Goal: Transaction & Acquisition: Purchase product/service

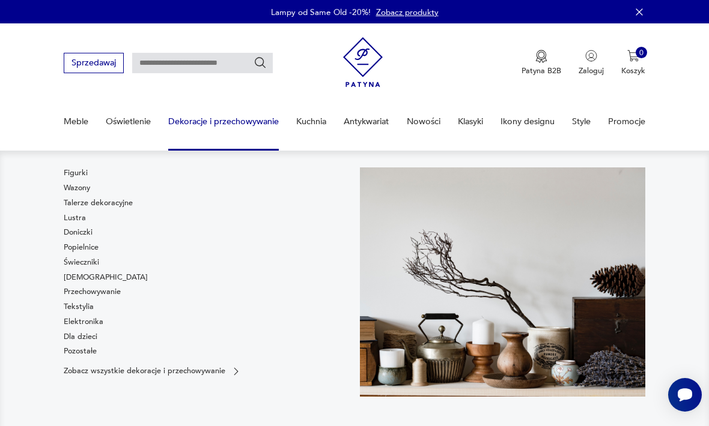
click at [84, 189] on link "Wazony" at bounding box center [77, 188] width 26 height 11
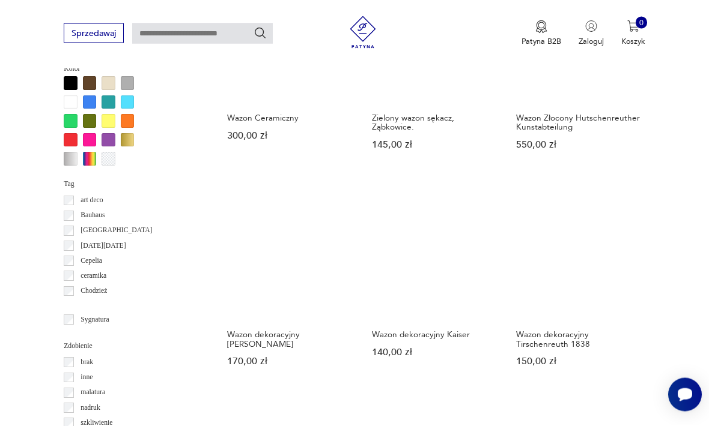
scroll to position [1009, 0]
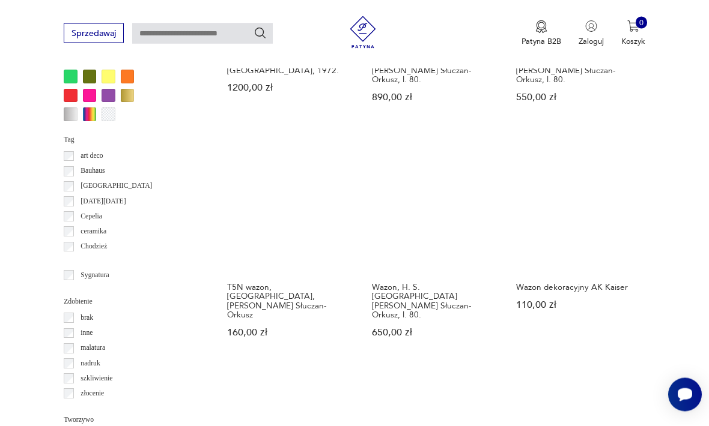
scroll to position [1057, 0]
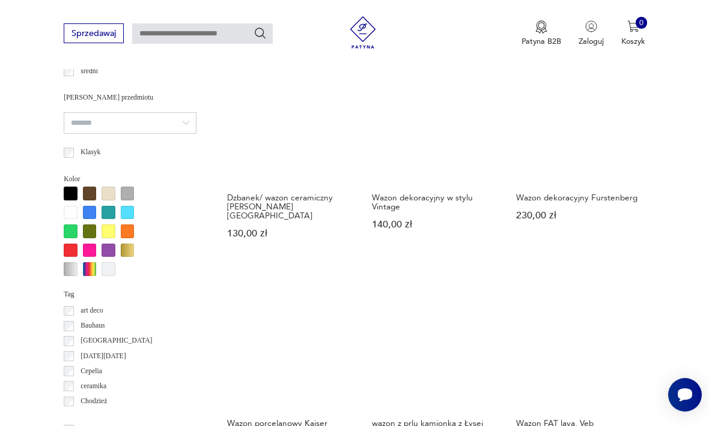
scroll to position [911, 0]
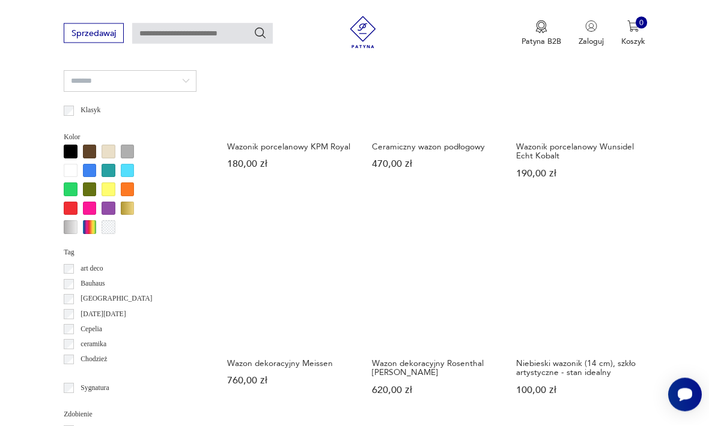
scroll to position [953, 0]
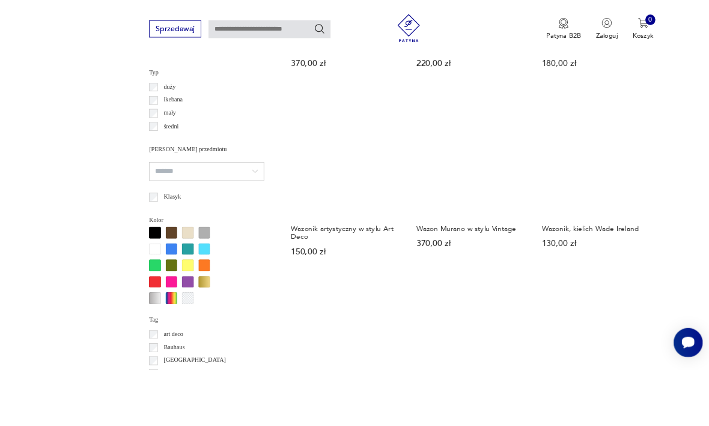
scroll to position [914, 0]
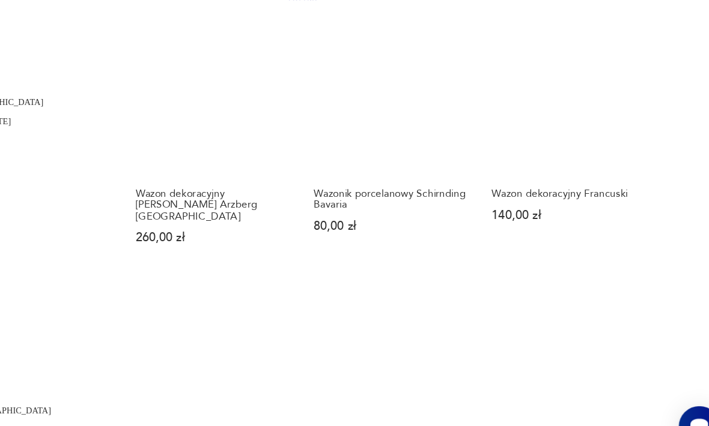
scroll to position [1121, 0]
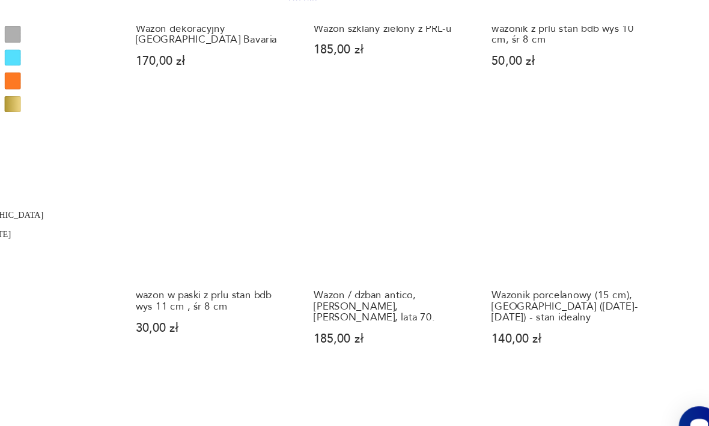
scroll to position [1017, 0]
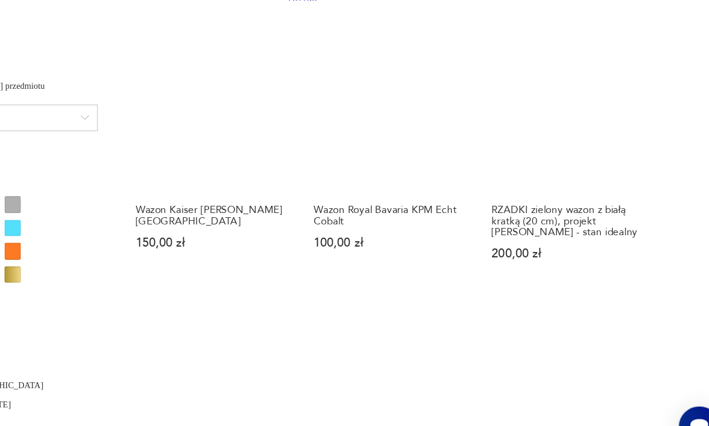
scroll to position [878, 0]
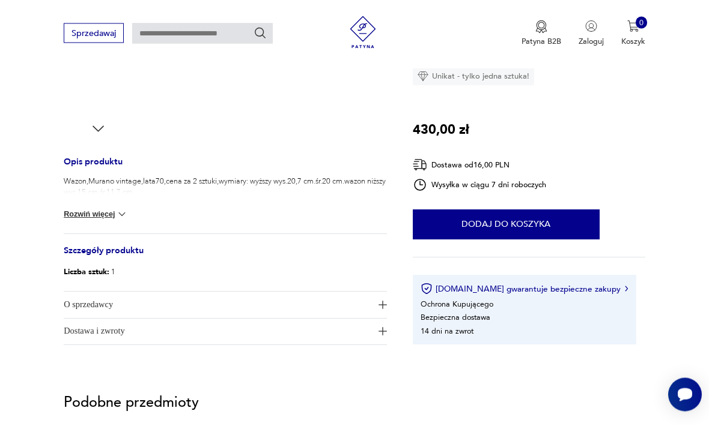
scroll to position [395, 0]
click at [98, 306] on span "O sprzedawcy" at bounding box center [218, 305] width 308 height 26
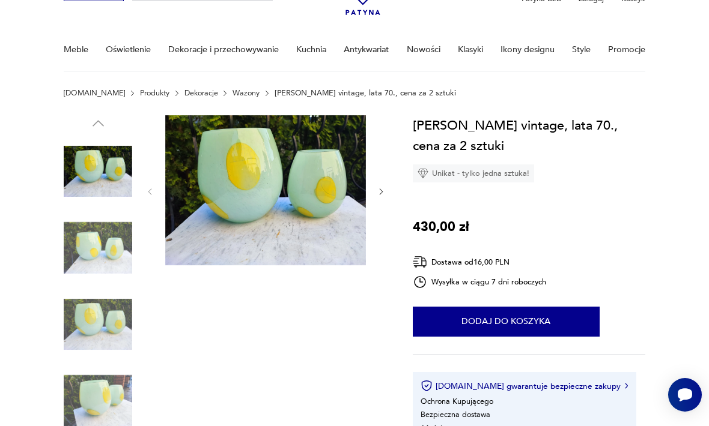
scroll to position [0, 0]
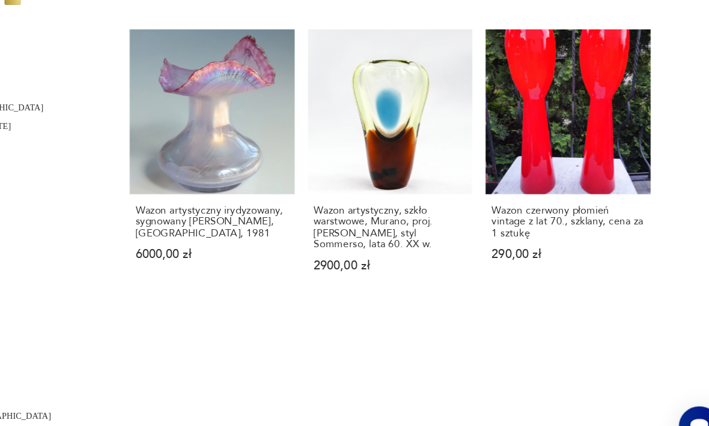
scroll to position [1098, 0]
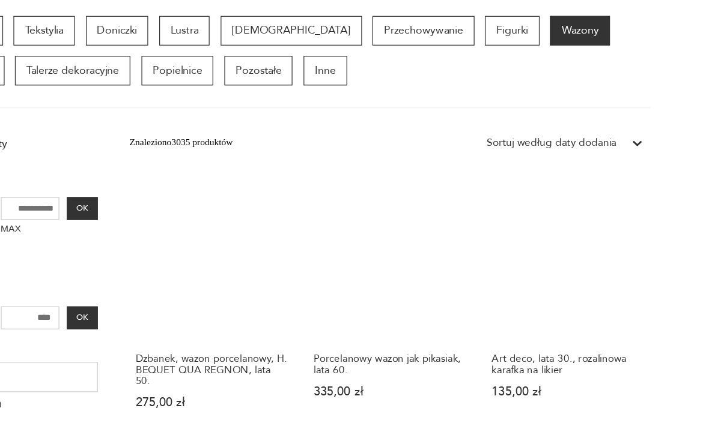
scroll to position [252, 0]
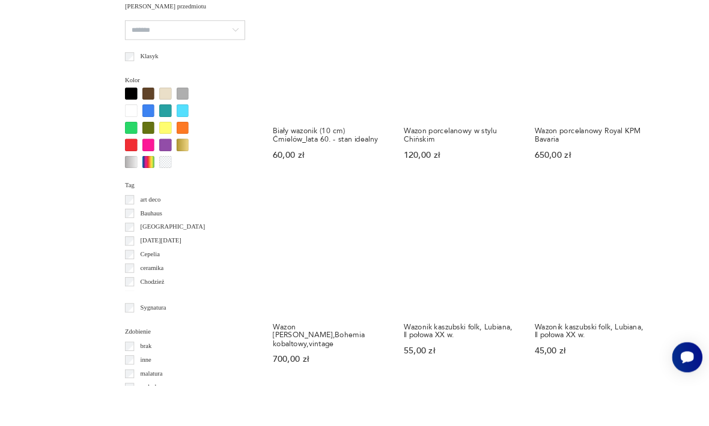
scroll to position [1000, 0]
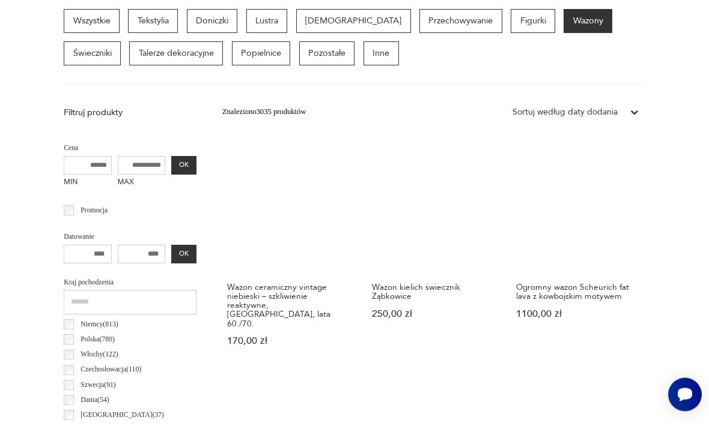
scroll to position [252, 0]
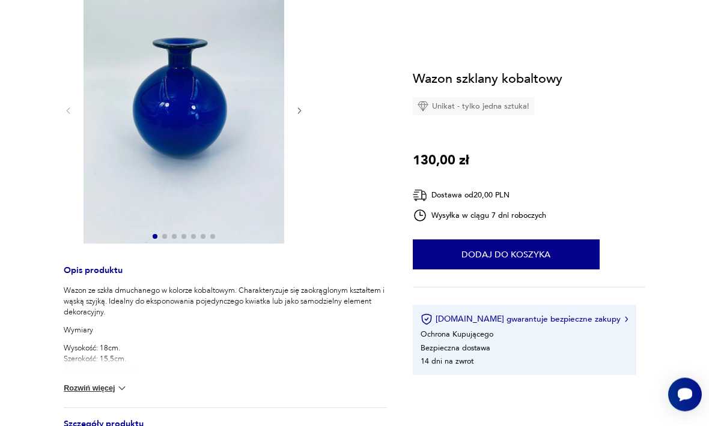
scroll to position [186, 0]
click at [126, 386] on img at bounding box center [122, 389] width 12 height 12
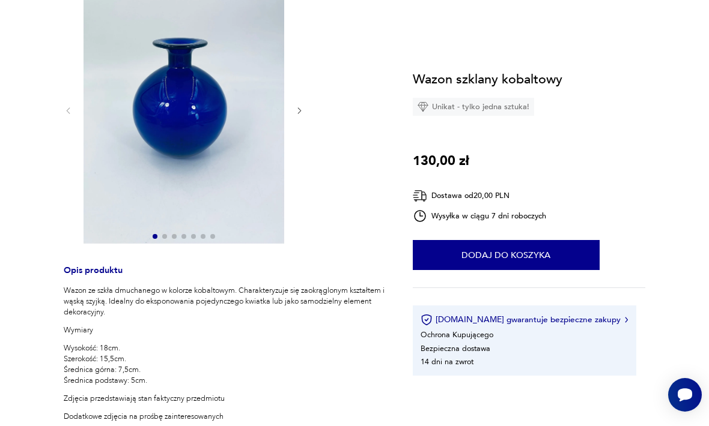
click at [555, 253] on button "Dodaj do koszyka" at bounding box center [506, 255] width 187 height 30
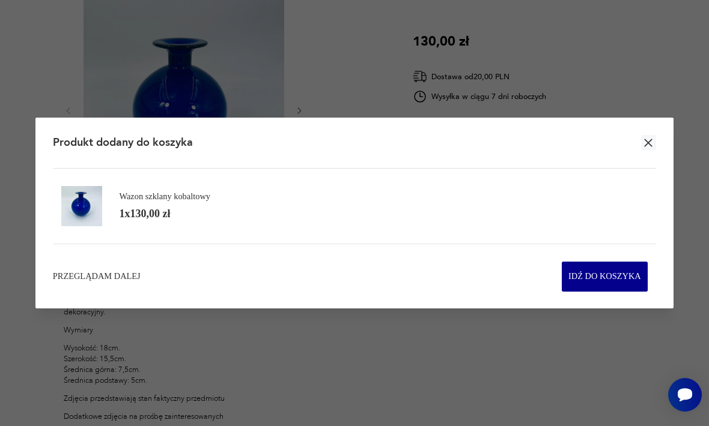
click at [648, 150] on icon "button" at bounding box center [648, 143] width 14 height 14
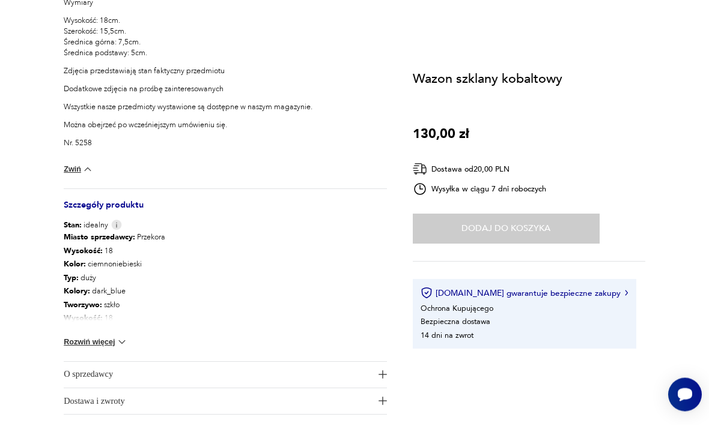
scroll to position [559, 0]
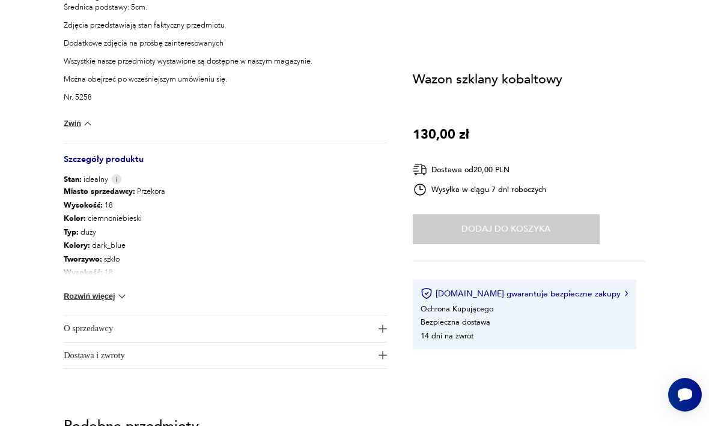
click at [338, 323] on span "O sprzedawcy" at bounding box center [218, 329] width 308 height 26
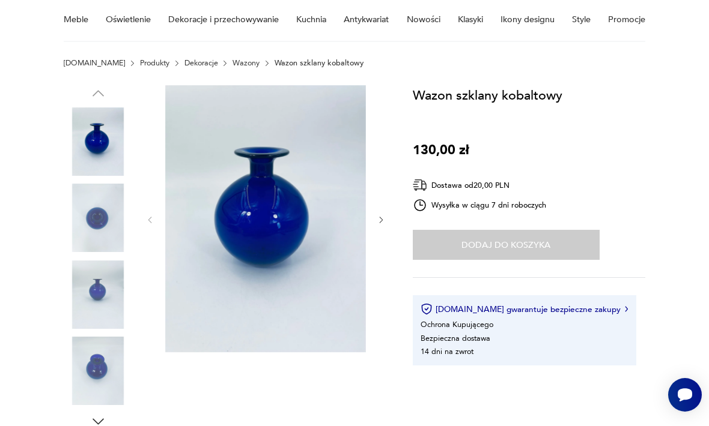
scroll to position [94, 0]
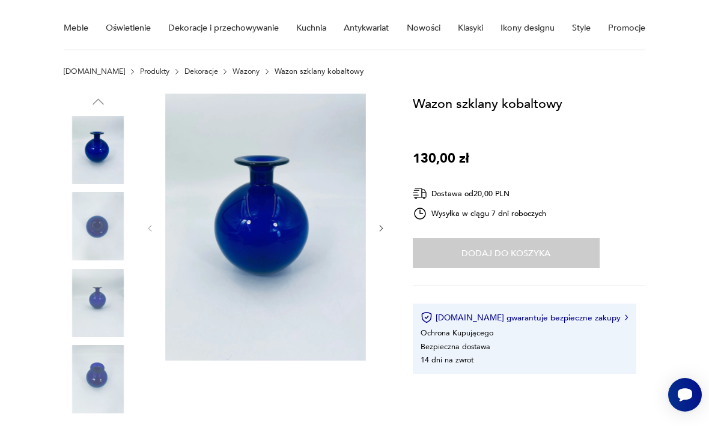
click at [272, 219] on img at bounding box center [265, 227] width 201 height 267
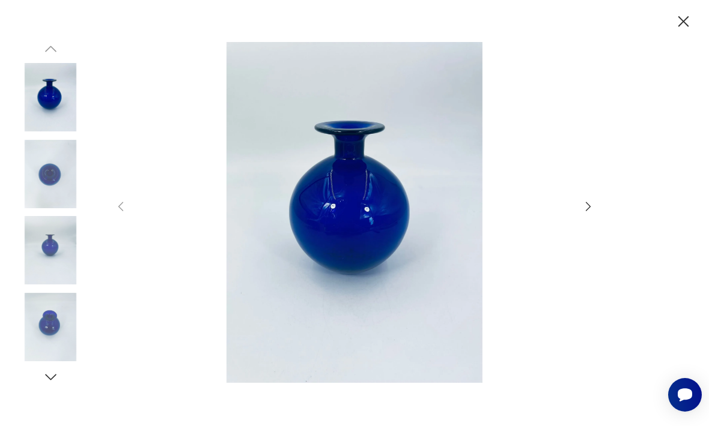
click at [55, 261] on img at bounding box center [50, 250] width 68 height 68
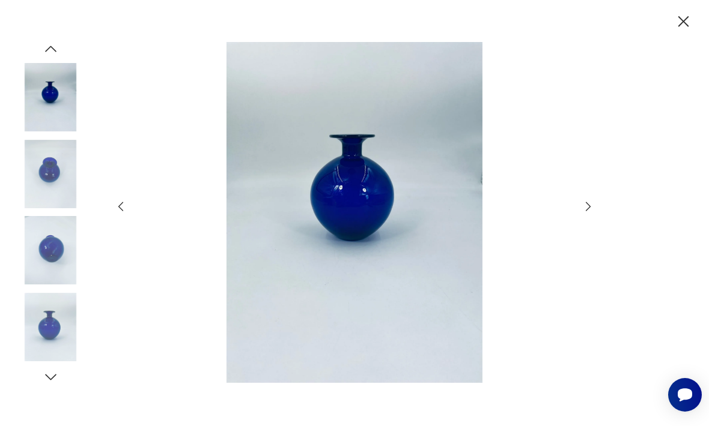
click at [56, 353] on img at bounding box center [50, 327] width 68 height 68
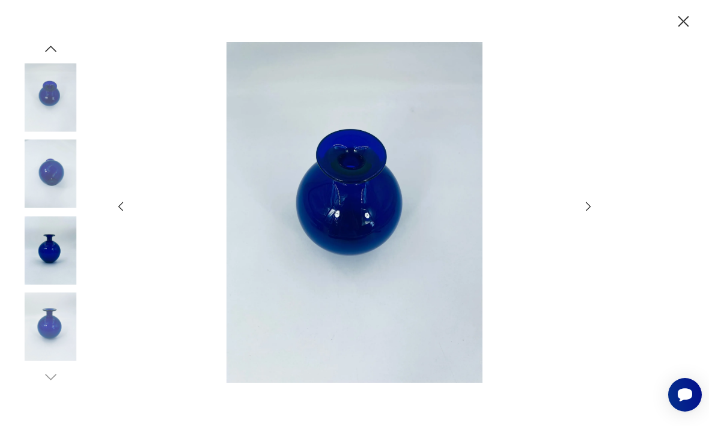
click at [692, 20] on icon "button" at bounding box center [683, 21] width 19 height 19
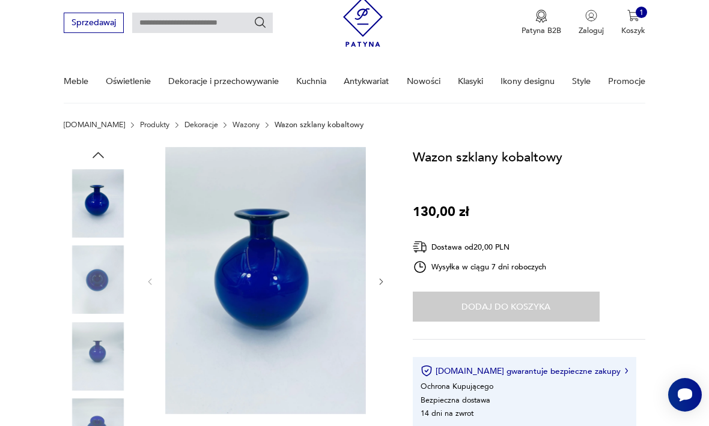
scroll to position [40, 0]
click at [561, 311] on div "Dodaj do koszyka" at bounding box center [506, 307] width 187 height 30
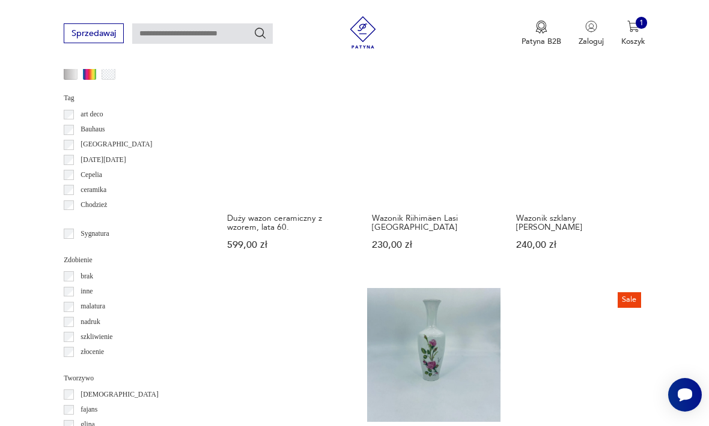
scroll to position [1098, 0]
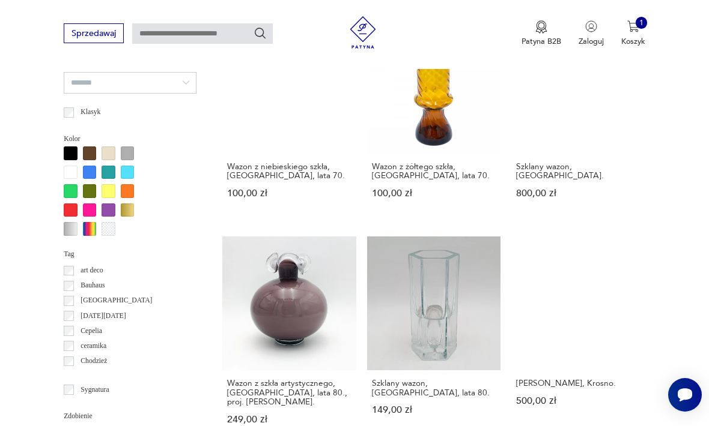
scroll to position [943, 0]
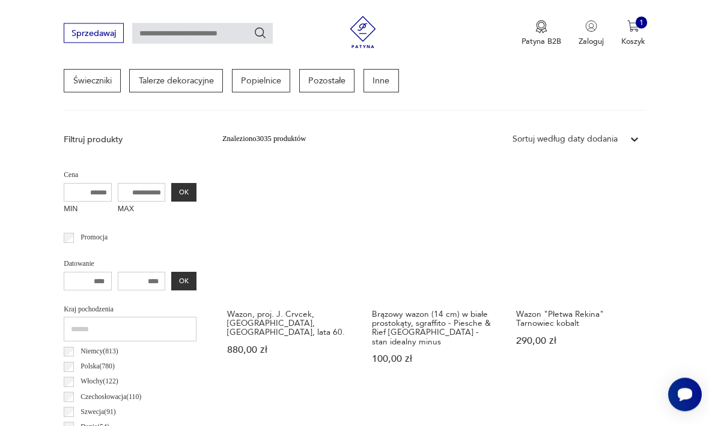
scroll to position [277, 0]
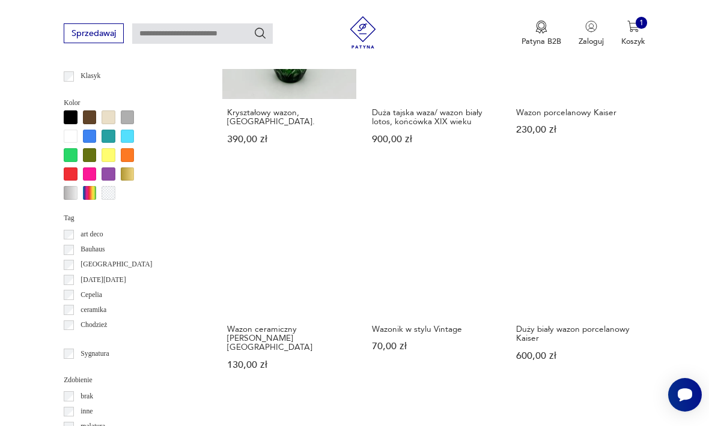
scroll to position [978, 0]
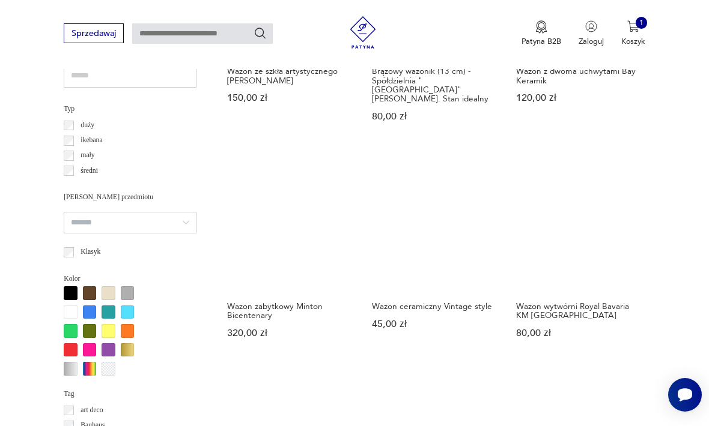
scroll to position [807, 0]
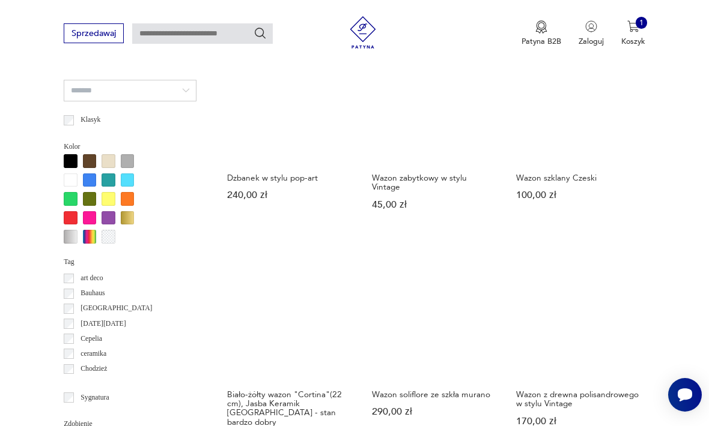
scroll to position [944, 0]
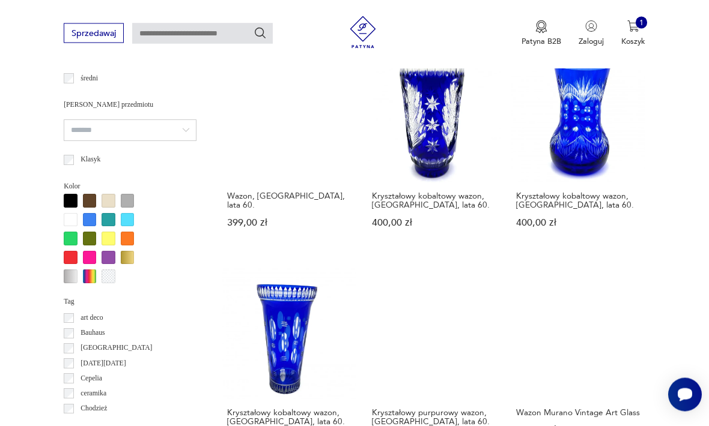
scroll to position [891, 0]
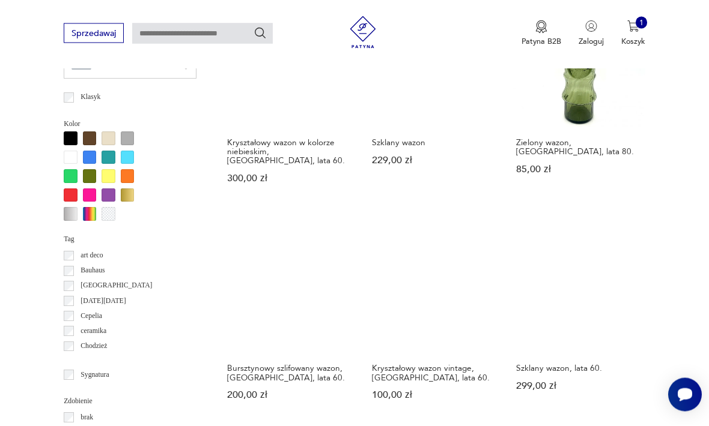
scroll to position [955, 0]
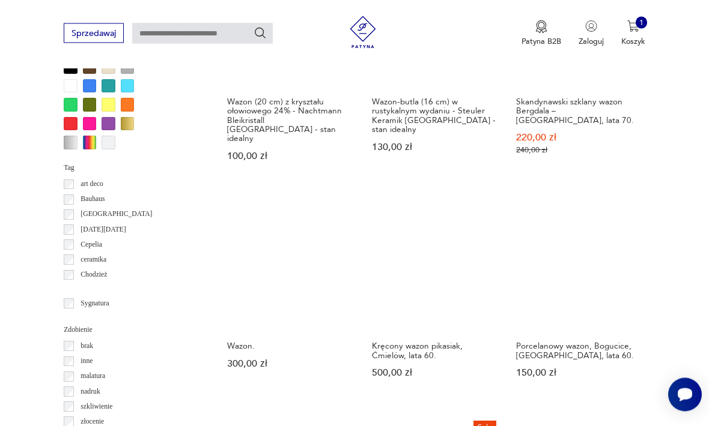
scroll to position [1026, 0]
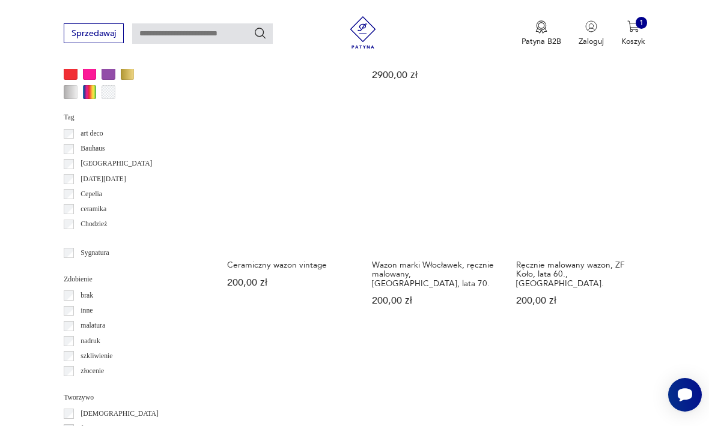
scroll to position [1081, 0]
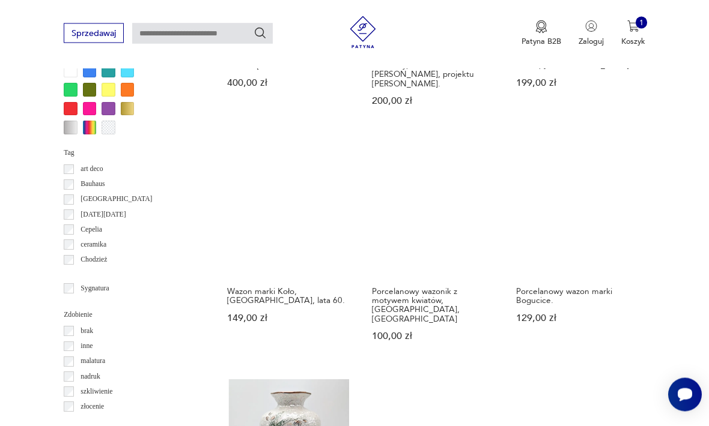
scroll to position [1053, 0]
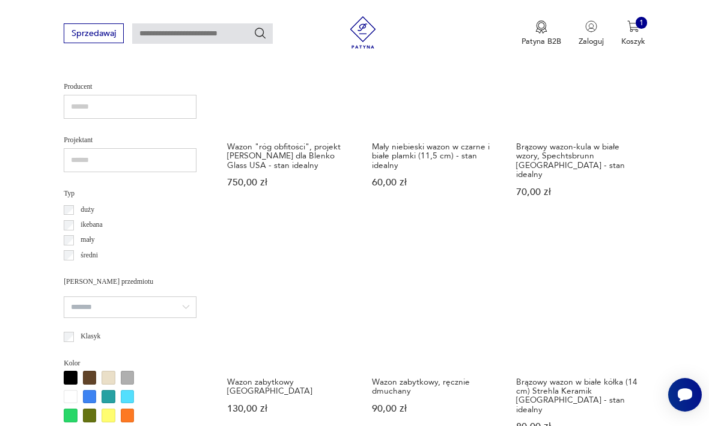
scroll to position [746, 0]
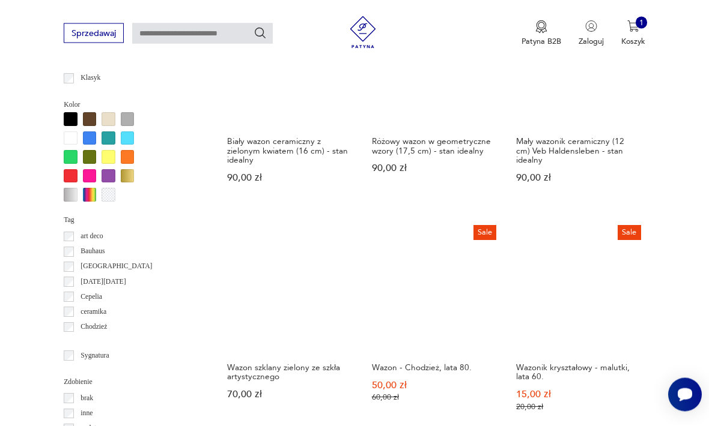
scroll to position [974, 0]
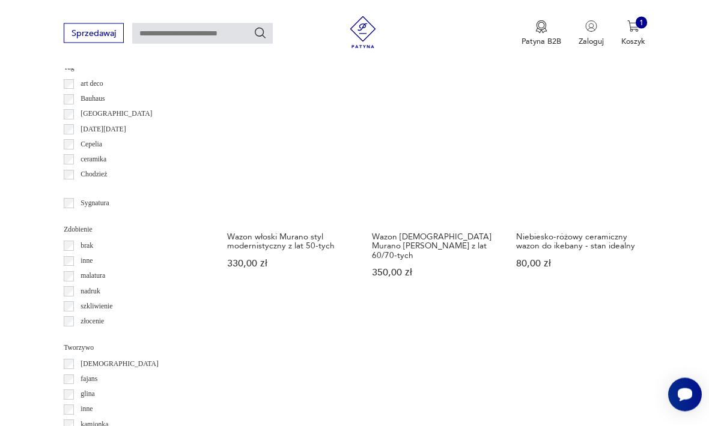
scroll to position [1127, 0]
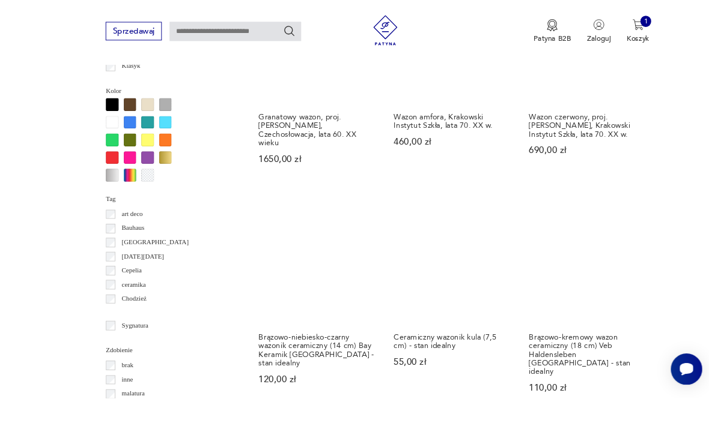
scroll to position [1021, 0]
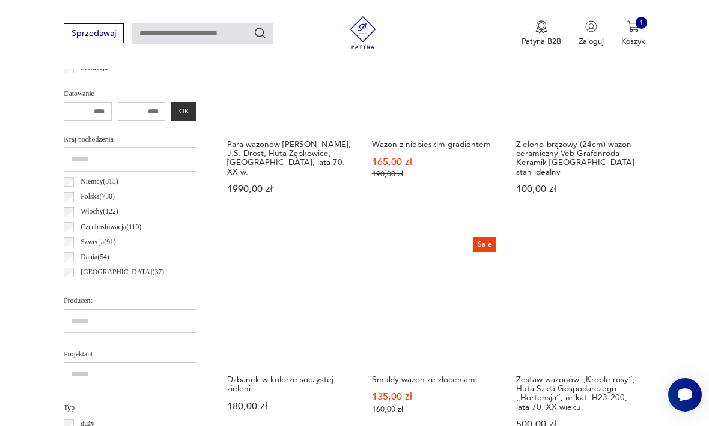
scroll to position [501, 0]
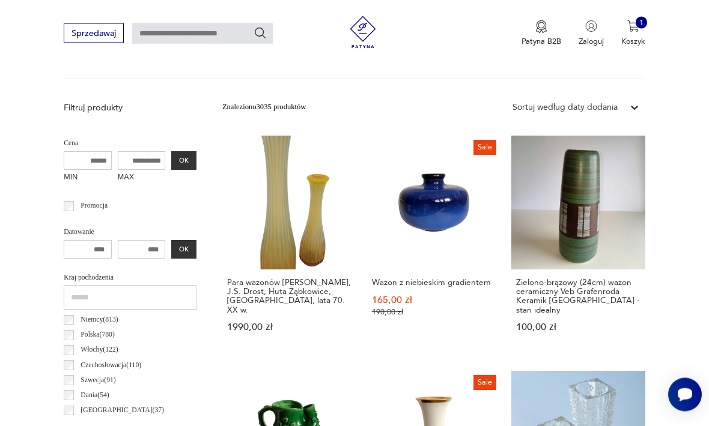
scroll to position [277, 0]
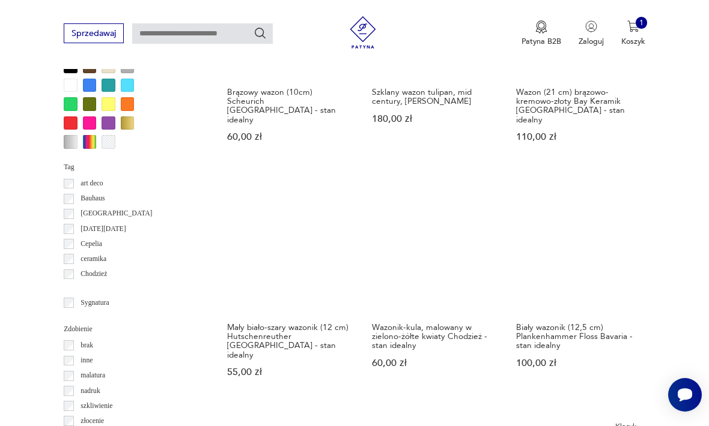
scroll to position [1051, 0]
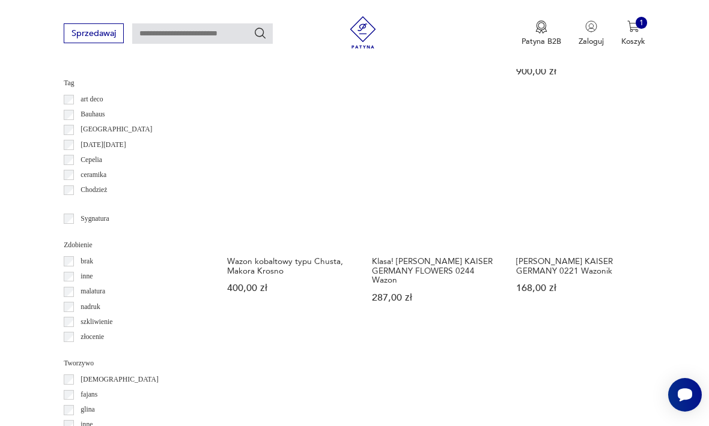
scroll to position [1157, 0]
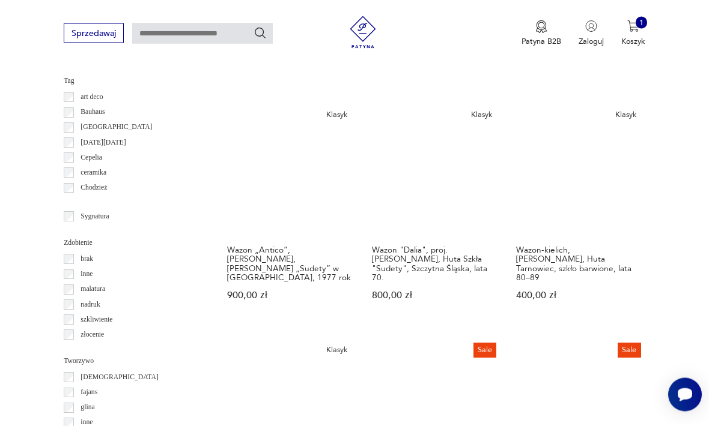
scroll to position [1157, 0]
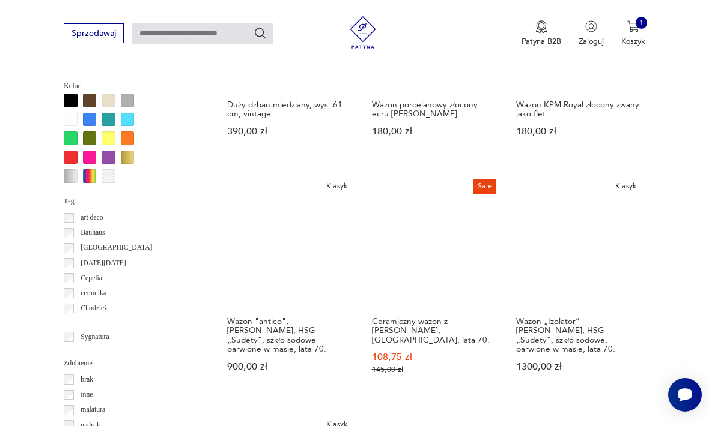
scroll to position [1021, 0]
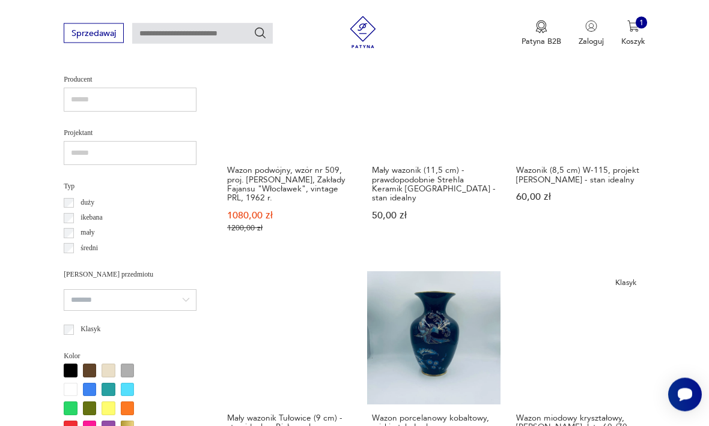
scroll to position [723, 0]
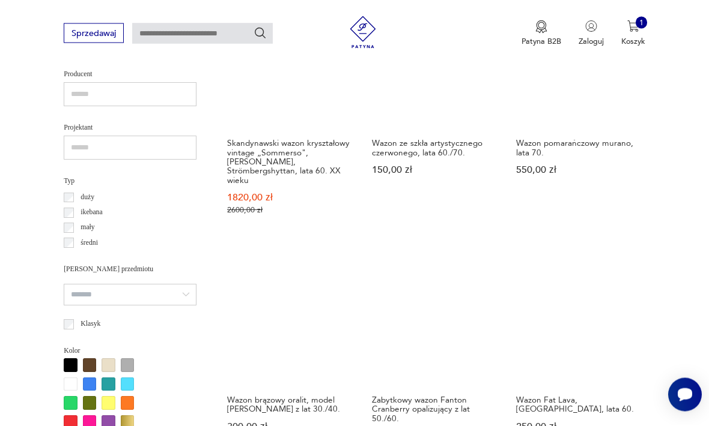
scroll to position [782, 0]
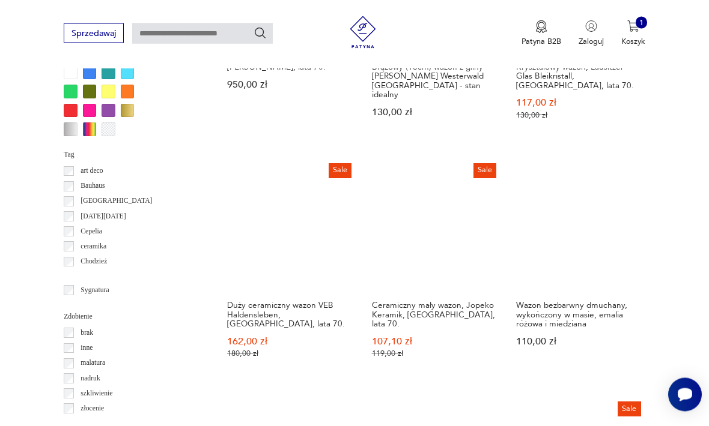
scroll to position [1086, 0]
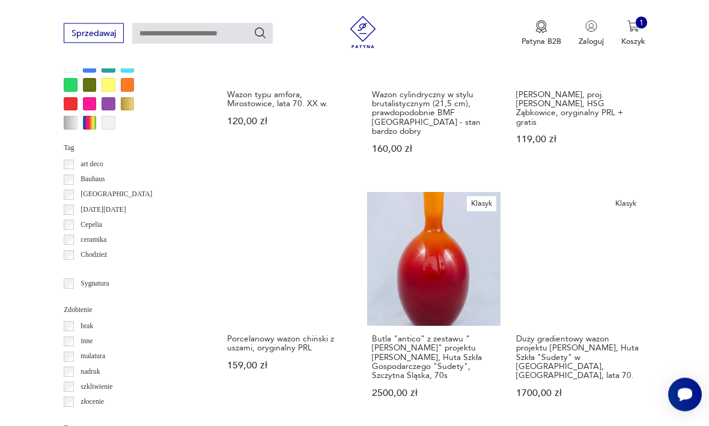
scroll to position [1045, 0]
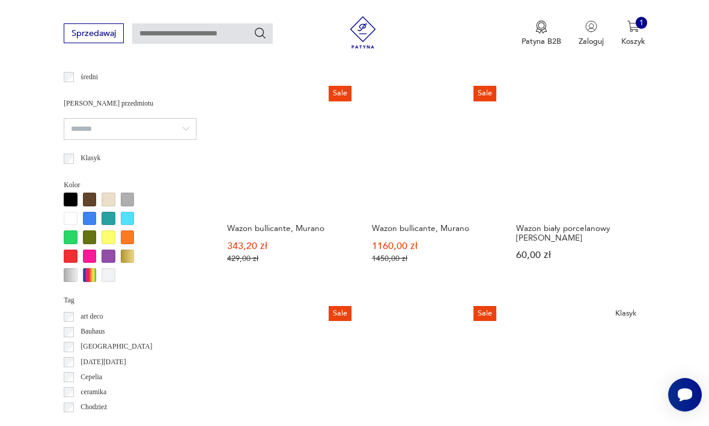
scroll to position [907, 0]
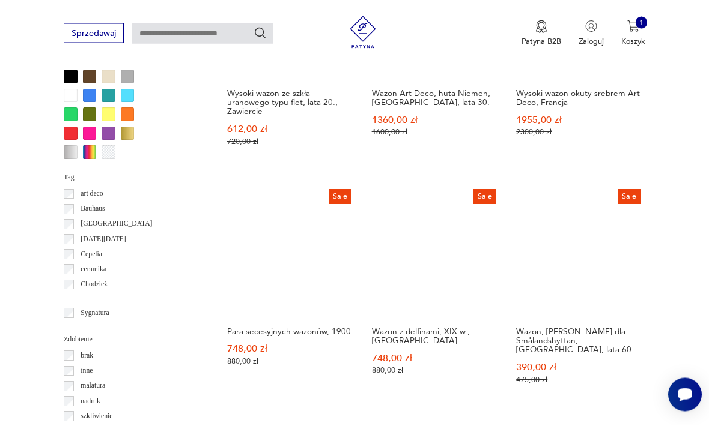
scroll to position [1034, 0]
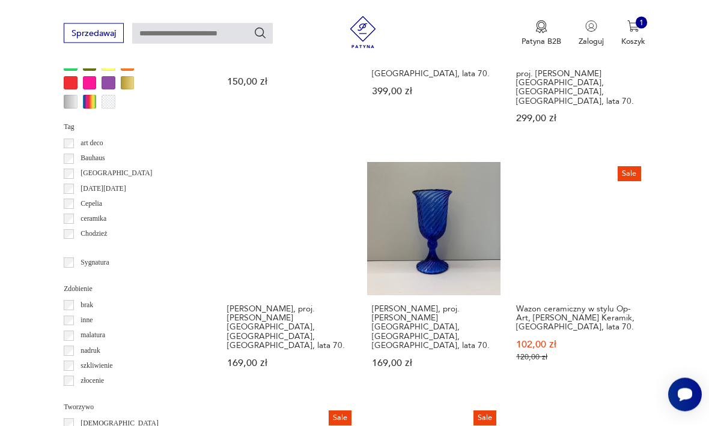
scroll to position [1069, 0]
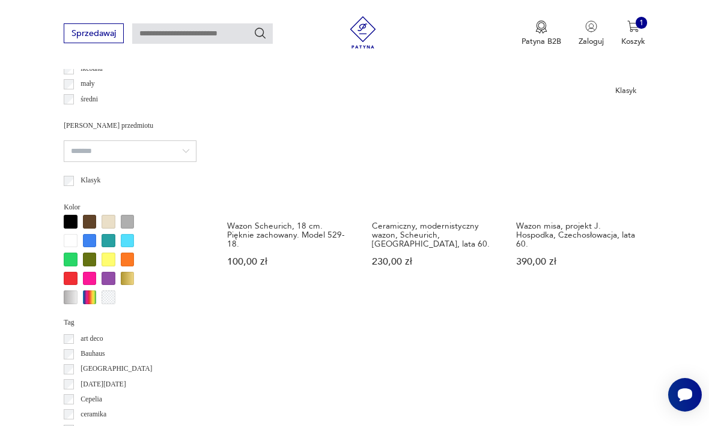
scroll to position [879, 0]
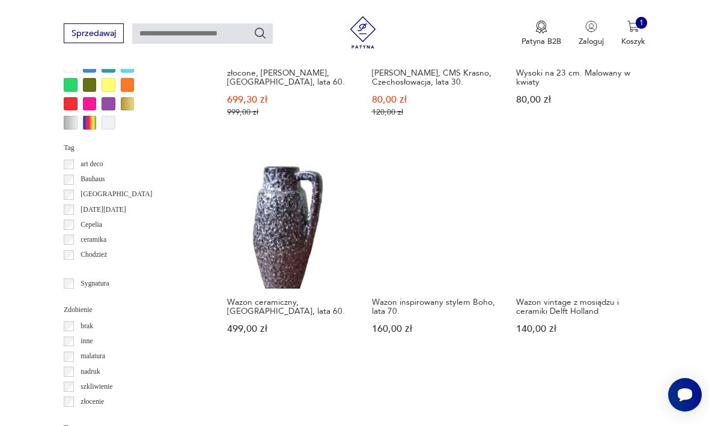
scroll to position [1072, 0]
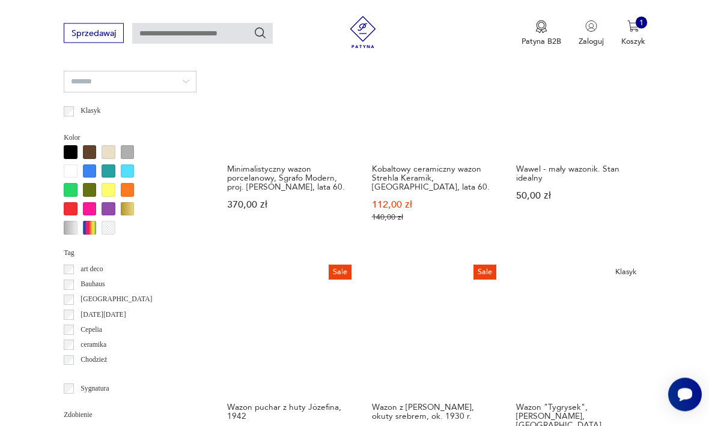
scroll to position [940, 0]
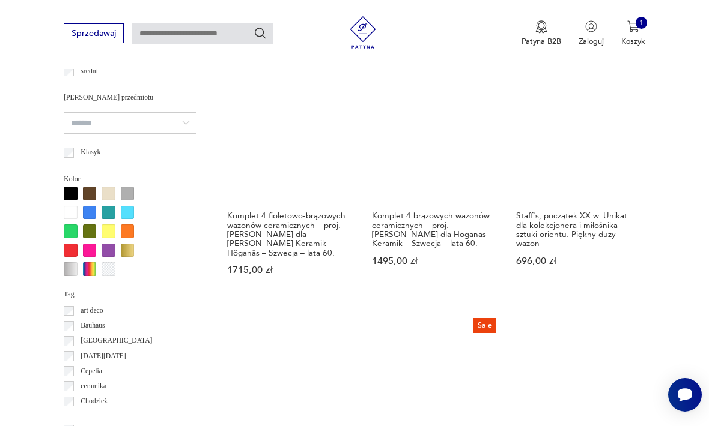
scroll to position [907, 0]
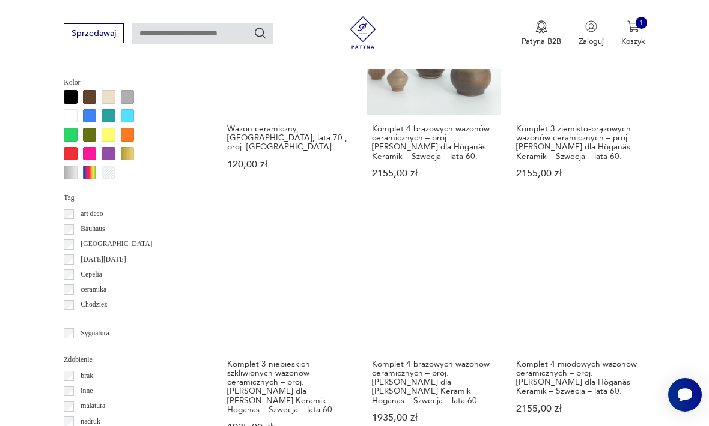
scroll to position [1000, 0]
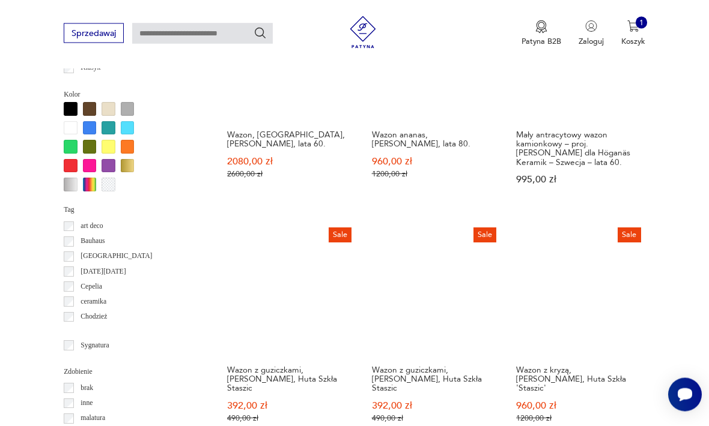
scroll to position [1010, 0]
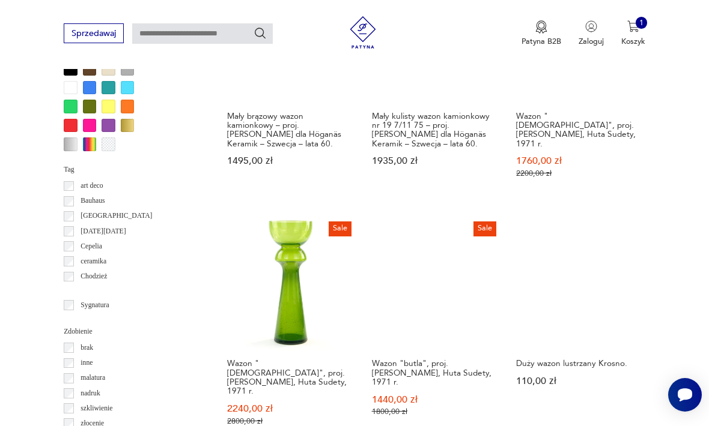
scroll to position [1028, 0]
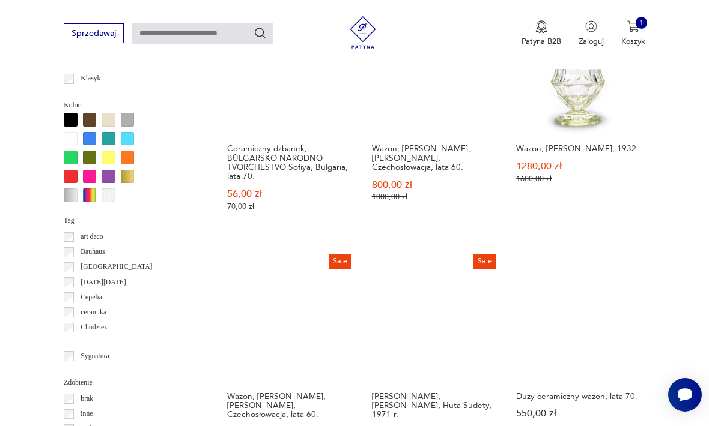
scroll to position [979, 0]
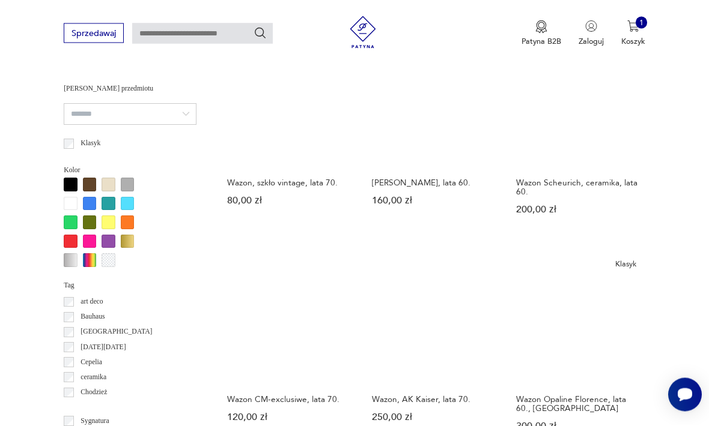
scroll to position [924, 0]
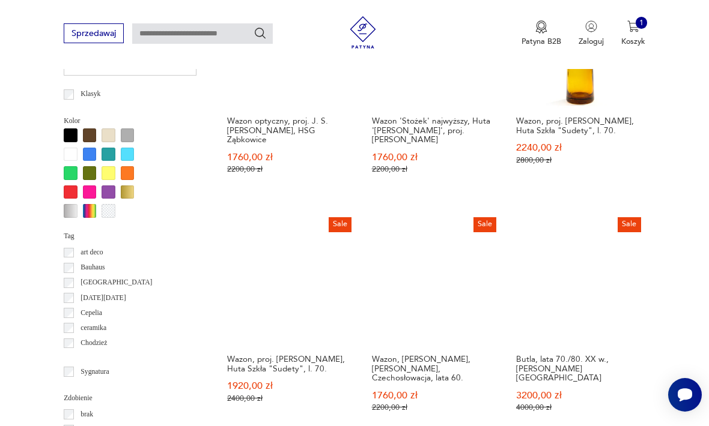
scroll to position [1000, 0]
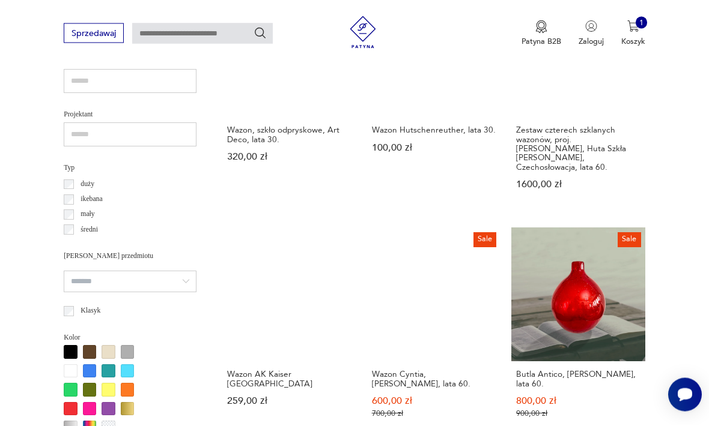
scroll to position [759, 0]
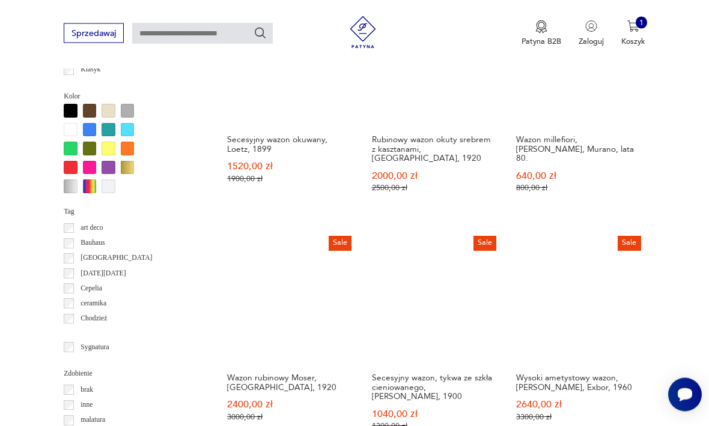
scroll to position [982, 0]
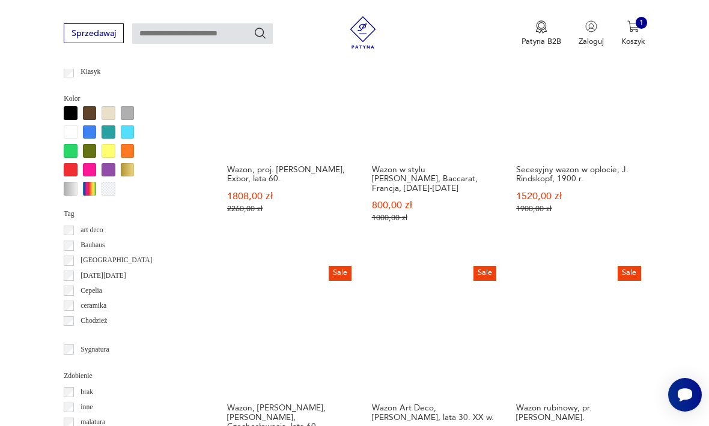
scroll to position [982, 0]
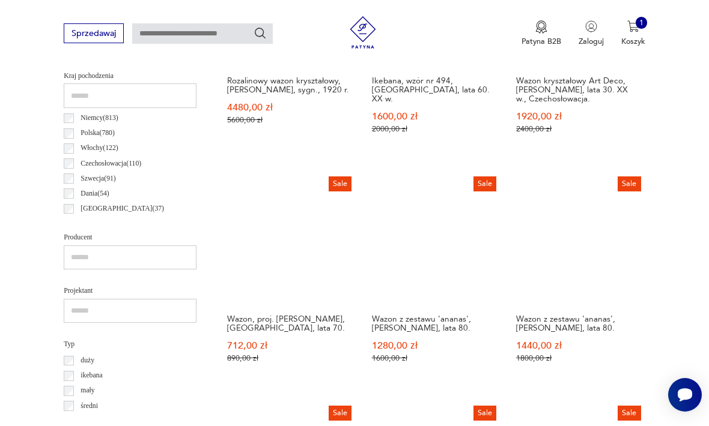
scroll to position [570, 0]
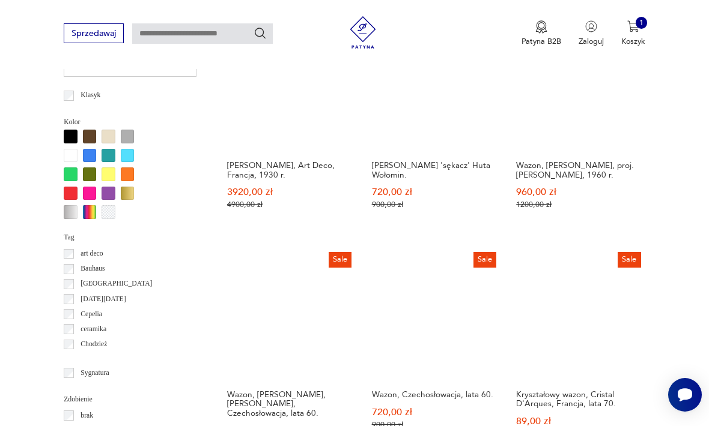
scroll to position [964, 0]
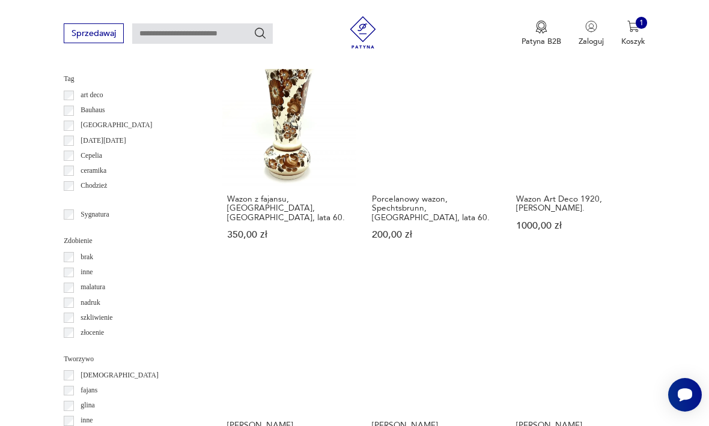
scroll to position [1119, 0]
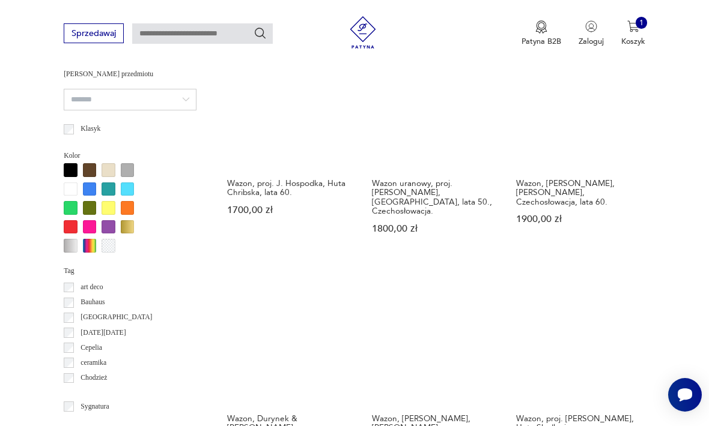
scroll to position [924, 0]
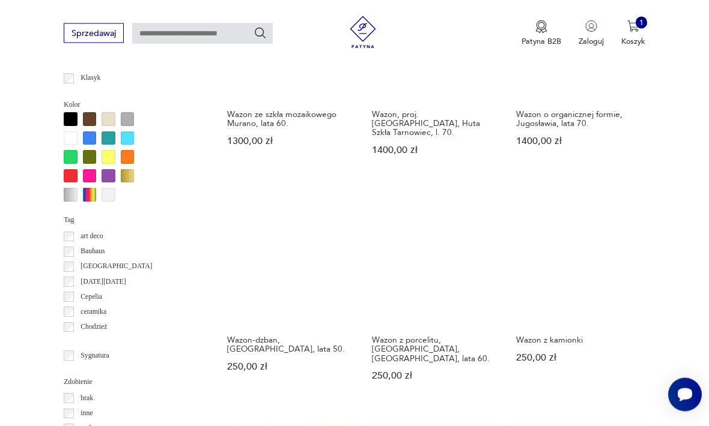
scroll to position [976, 0]
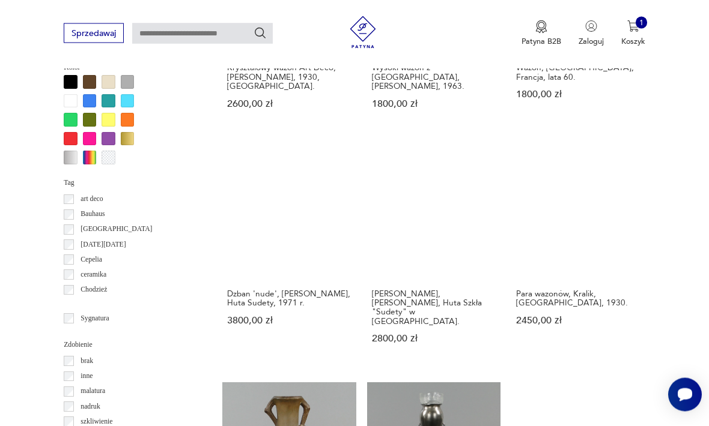
scroll to position [1011, 0]
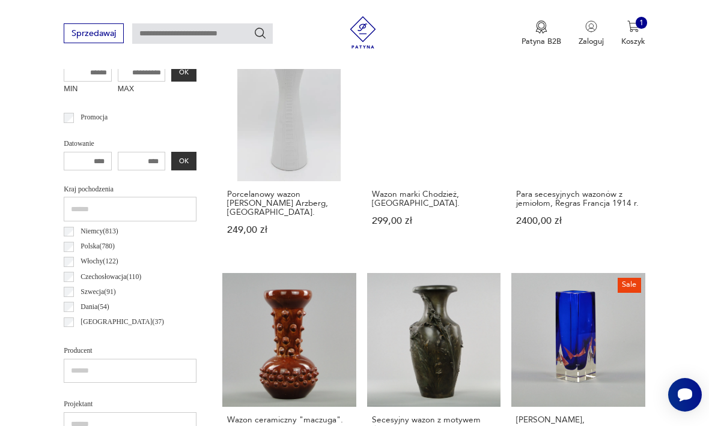
scroll to position [416, 0]
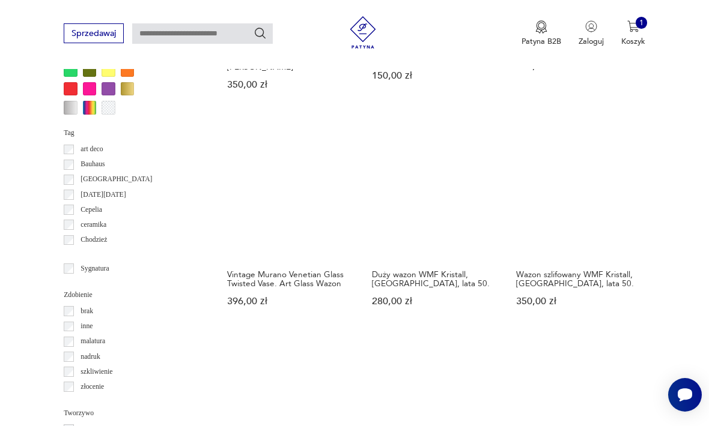
scroll to position [1055, 0]
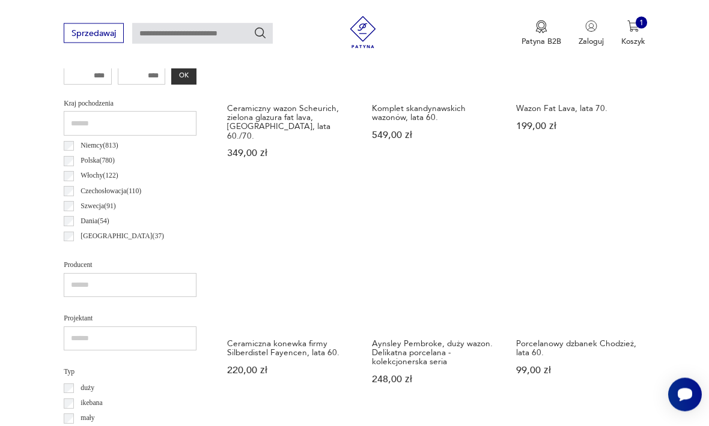
scroll to position [579, 0]
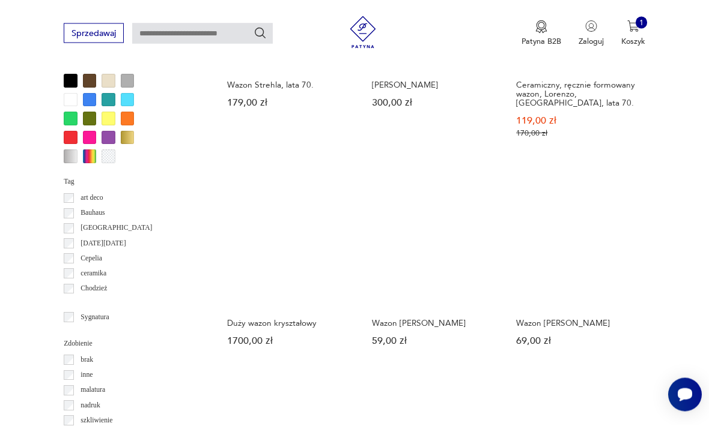
scroll to position [1012, 0]
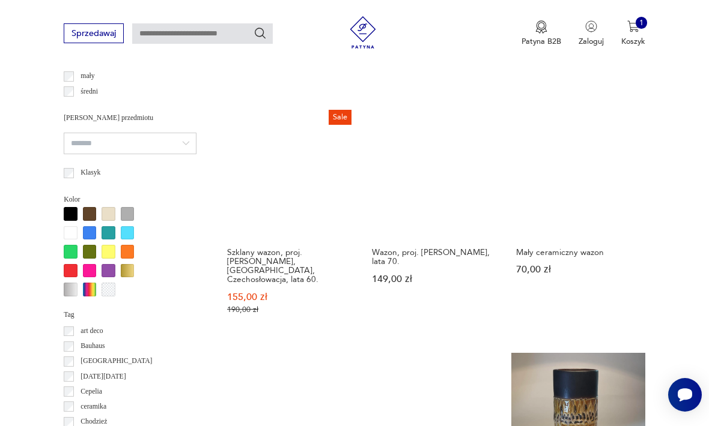
scroll to position [895, 0]
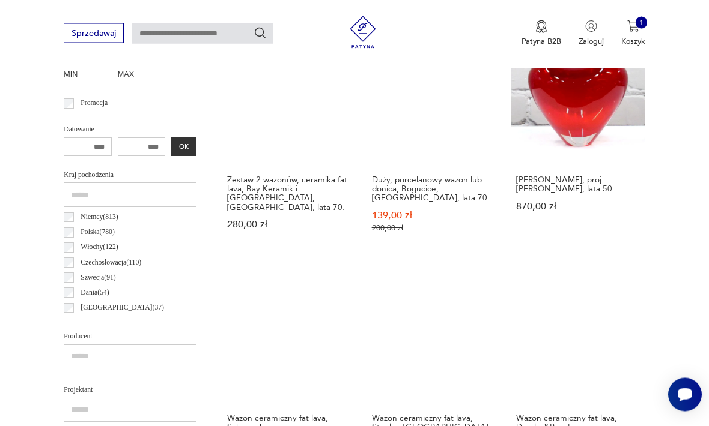
scroll to position [555, 0]
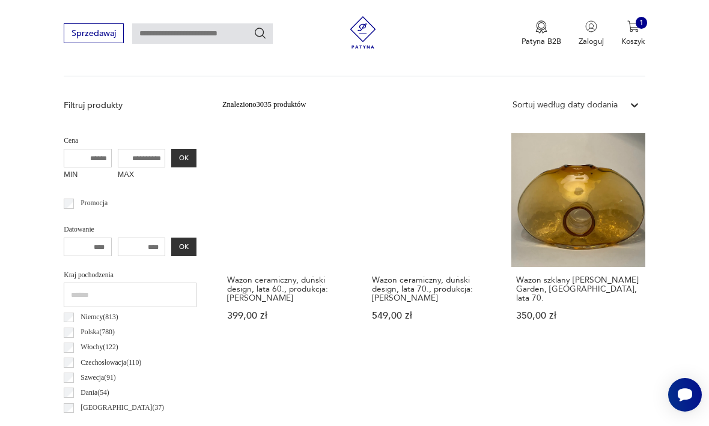
scroll to position [362, 0]
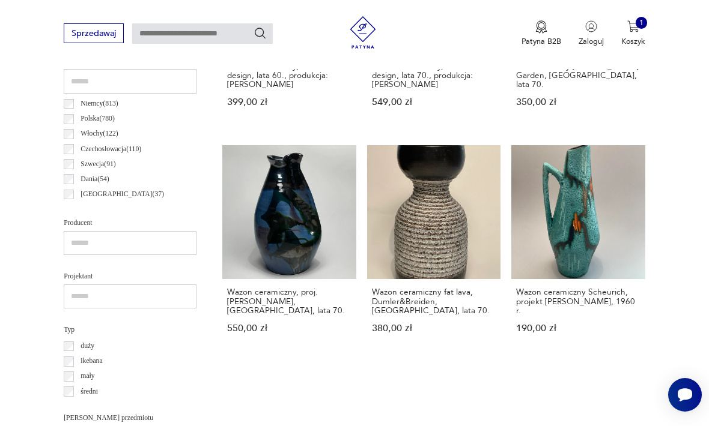
scroll to position [578, 0]
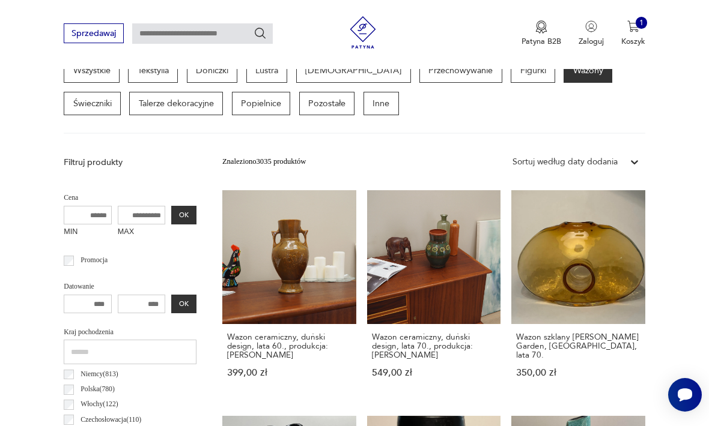
click at [511, 244] on link "Wazon szklany [PERSON_NAME] Garden, [GEOGRAPHIC_DATA], lata 70. 350,00 zł" at bounding box center [578, 294] width 134 height 209
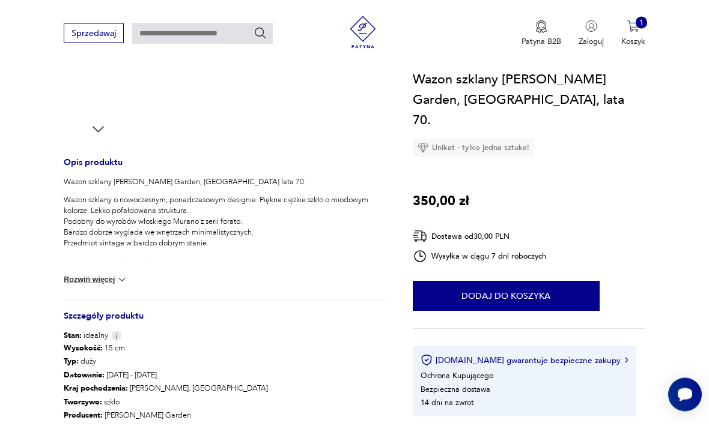
scroll to position [393, 0]
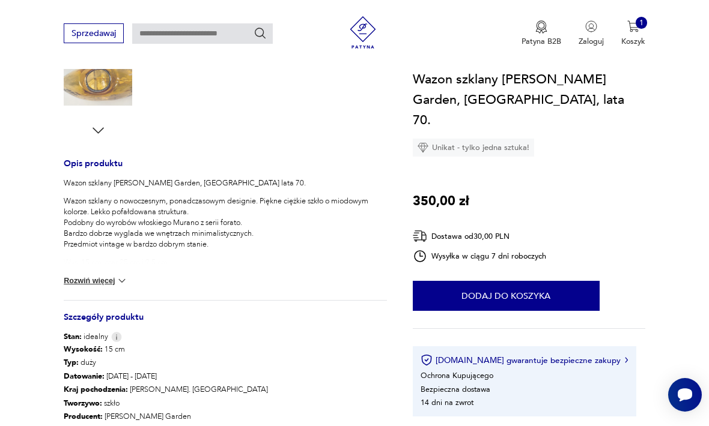
click at [118, 282] on img at bounding box center [122, 281] width 12 height 12
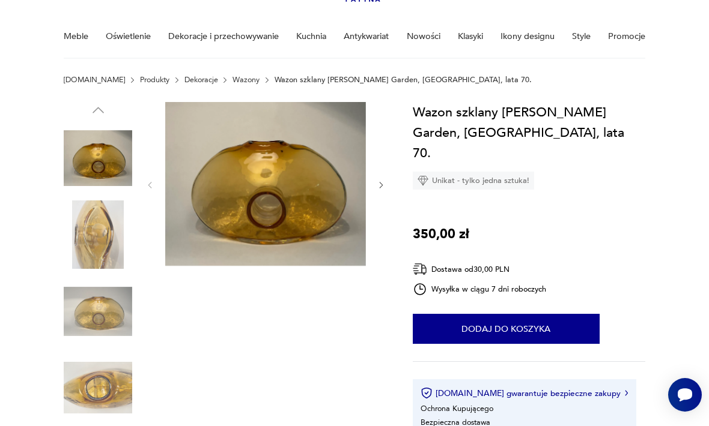
scroll to position [86, 0]
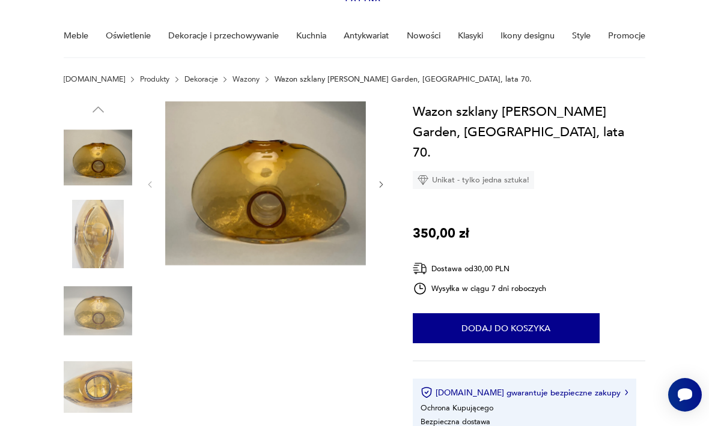
click at [283, 203] on img at bounding box center [265, 183] width 201 height 164
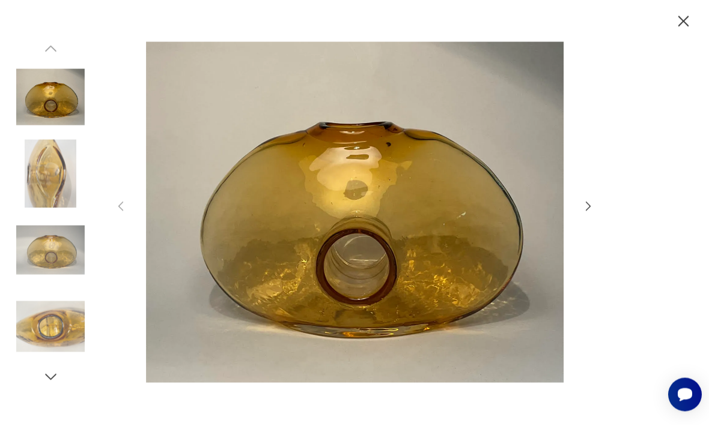
scroll to position [112, 0]
click at [593, 213] on icon "button" at bounding box center [587, 206] width 13 height 13
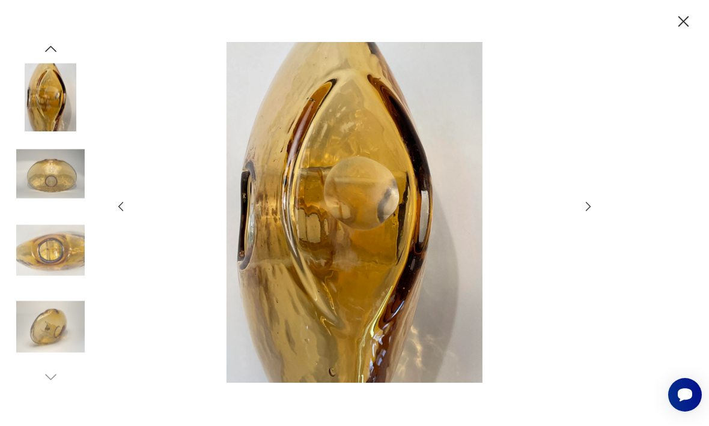
click at [594, 213] on icon "button" at bounding box center [587, 206] width 13 height 13
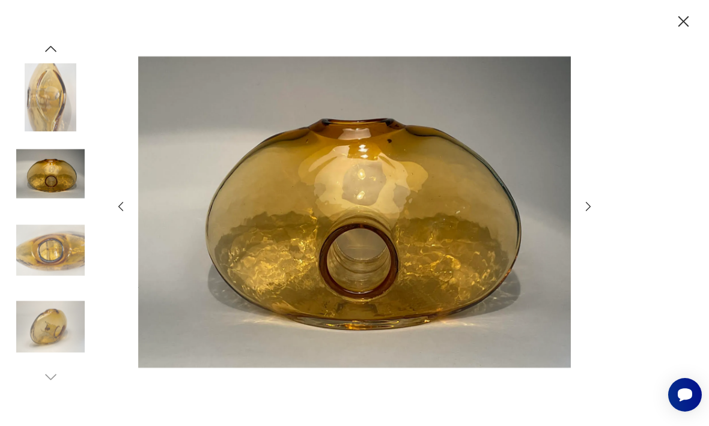
click at [590, 213] on icon "button" at bounding box center [587, 206] width 13 height 13
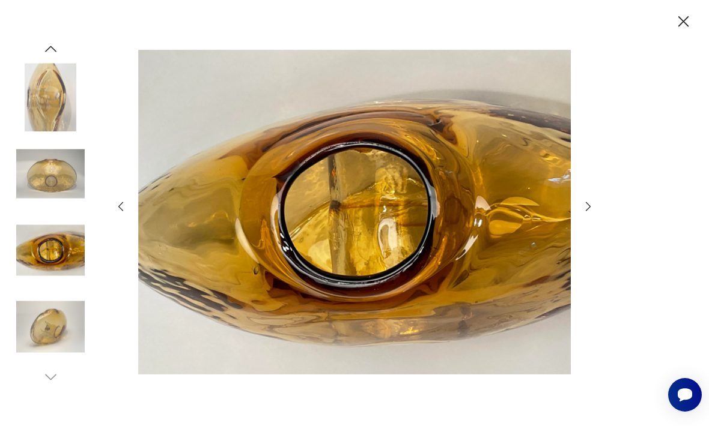
click at [594, 213] on icon "button" at bounding box center [587, 206] width 13 height 13
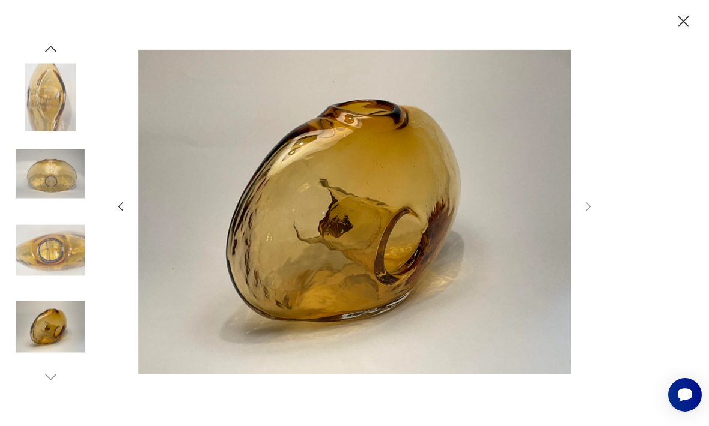
click at [603, 225] on div at bounding box center [354, 213] width 709 height 426
click at [683, 26] on icon "button" at bounding box center [683, 21] width 19 height 19
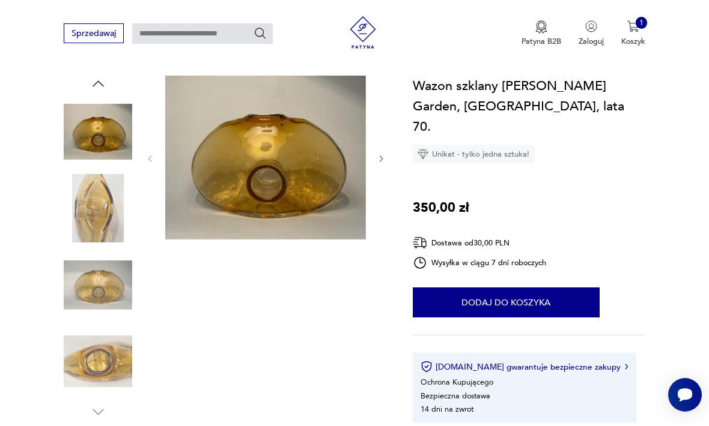
click at [565, 288] on button "Dodaj do koszyka" at bounding box center [506, 303] width 187 height 30
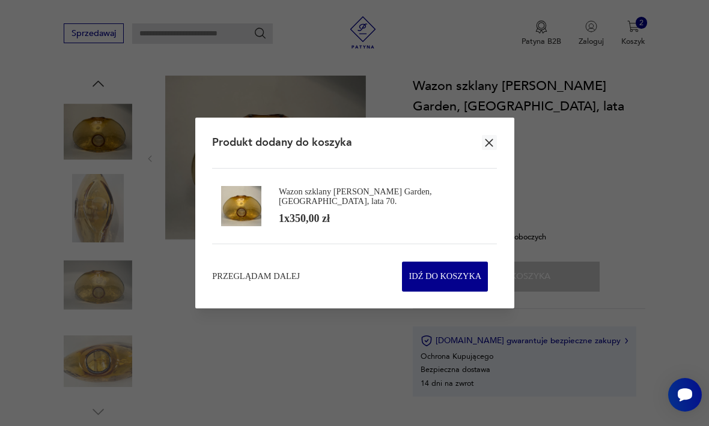
click at [485, 150] on icon "button" at bounding box center [489, 143] width 14 height 14
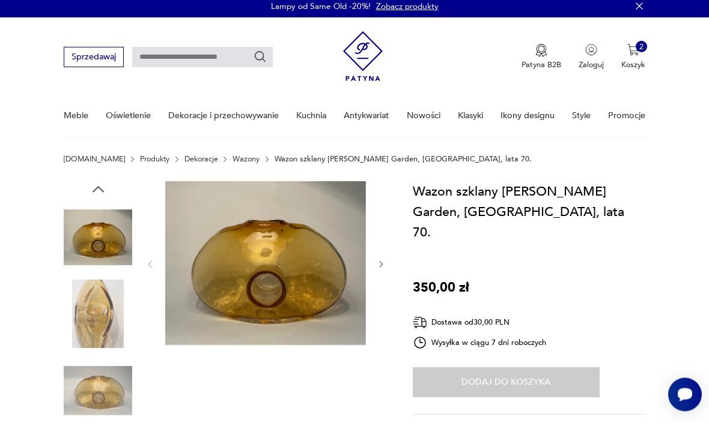
scroll to position [0, 0]
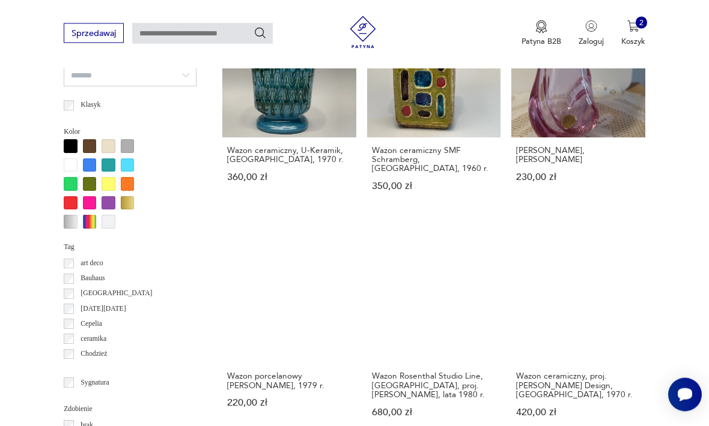
scroll to position [955, 0]
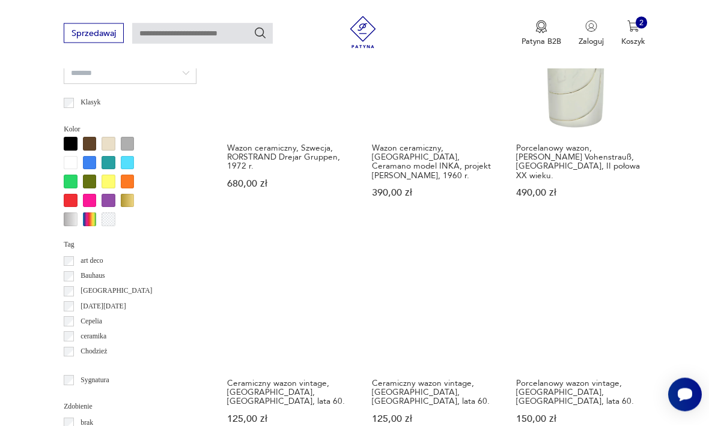
scroll to position [969, 0]
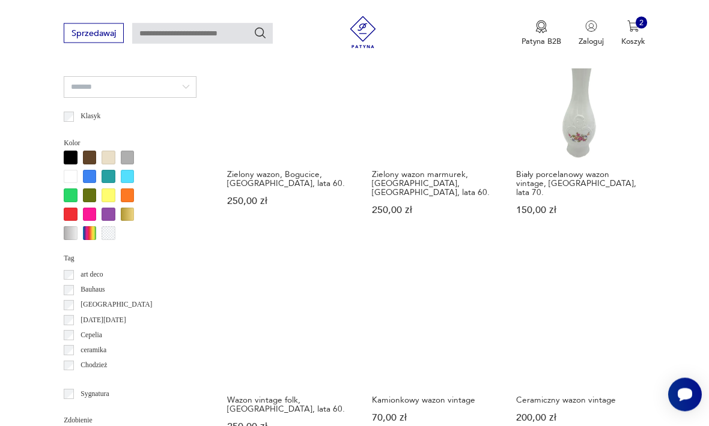
scroll to position [935, 0]
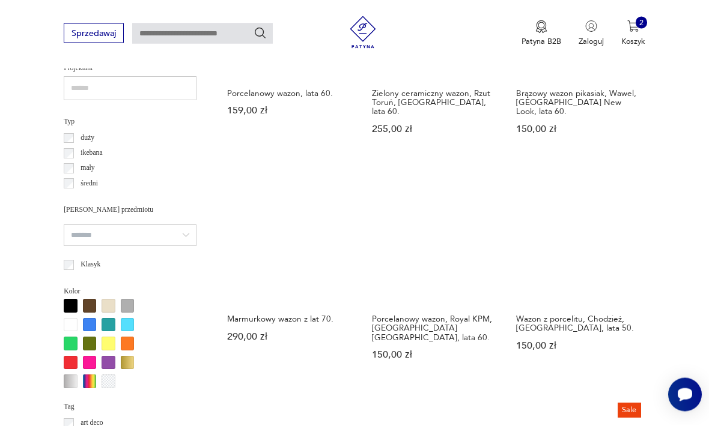
scroll to position [787, 0]
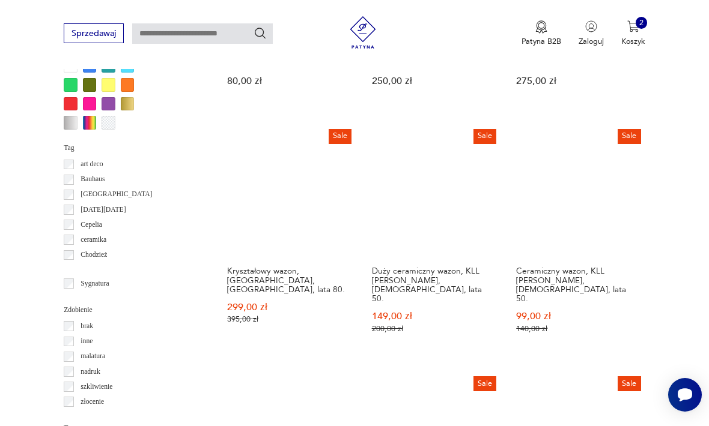
scroll to position [1056, 0]
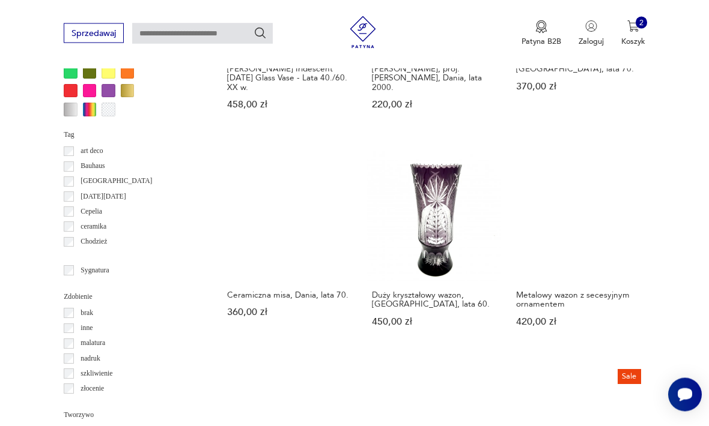
scroll to position [1118, 0]
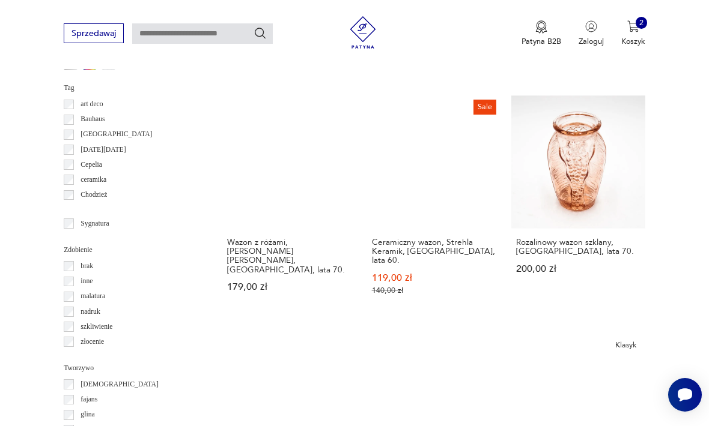
scroll to position [1117, 0]
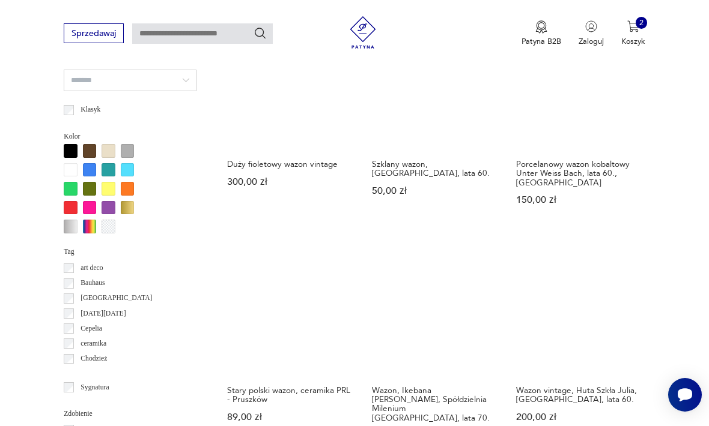
scroll to position [944, 0]
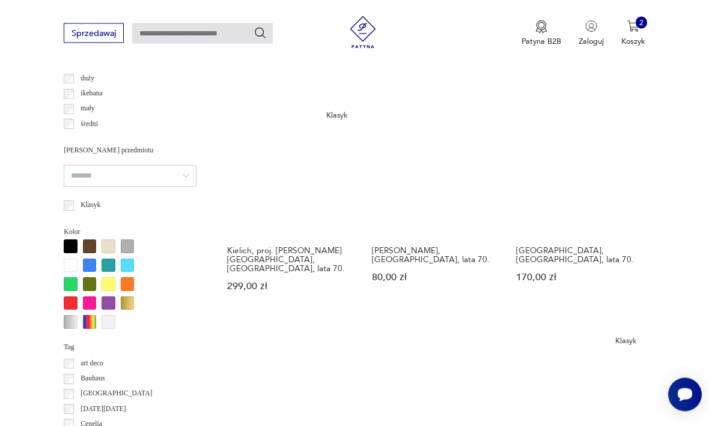
scroll to position [852, 0]
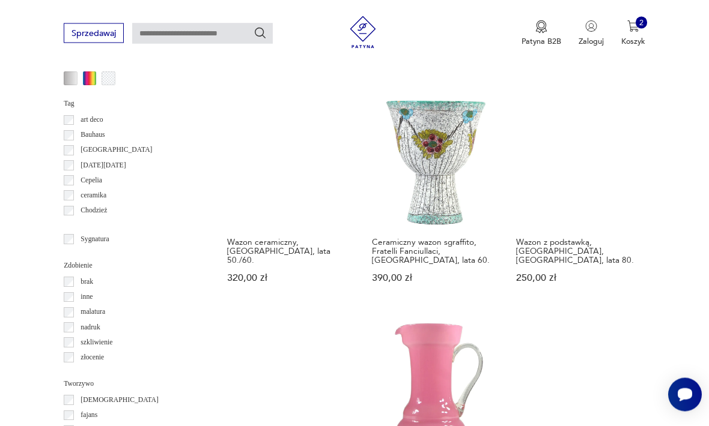
scroll to position [1097, 0]
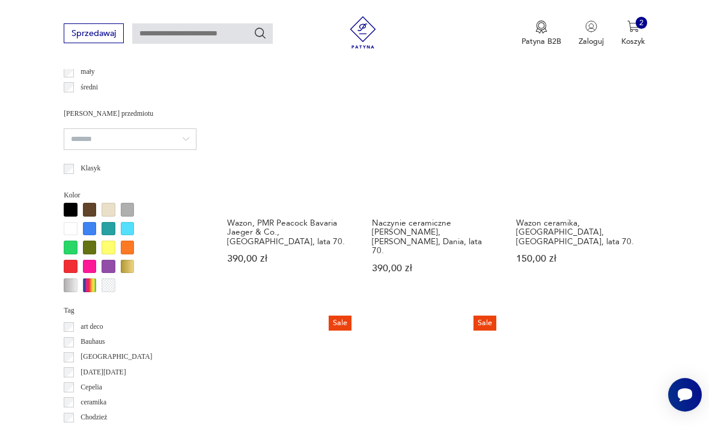
scroll to position [945, 0]
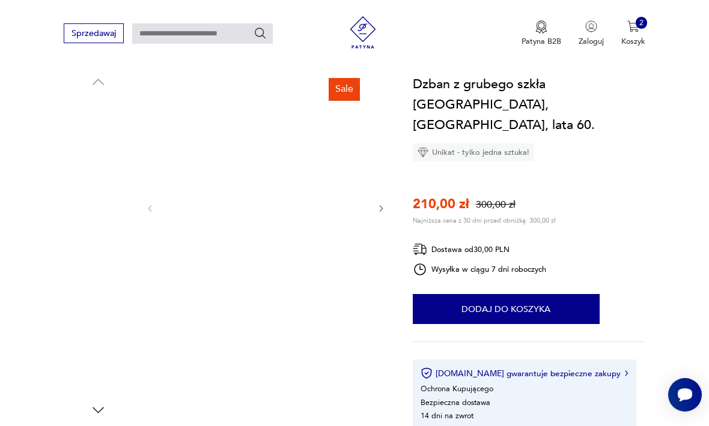
scroll to position [113, 0]
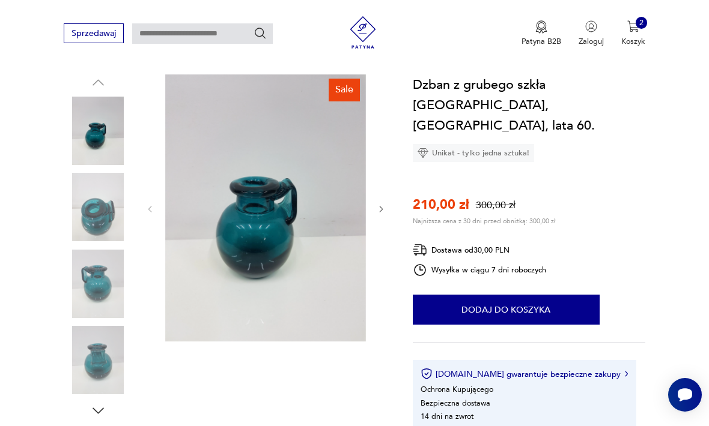
click at [113, 210] on img at bounding box center [98, 207] width 68 height 68
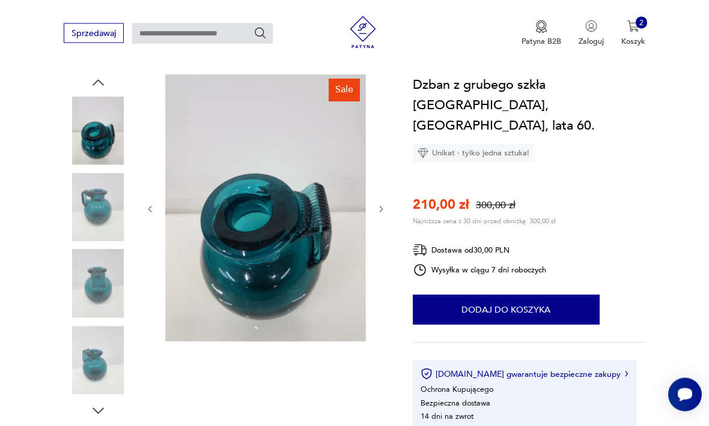
click at [113, 289] on img at bounding box center [98, 284] width 68 height 68
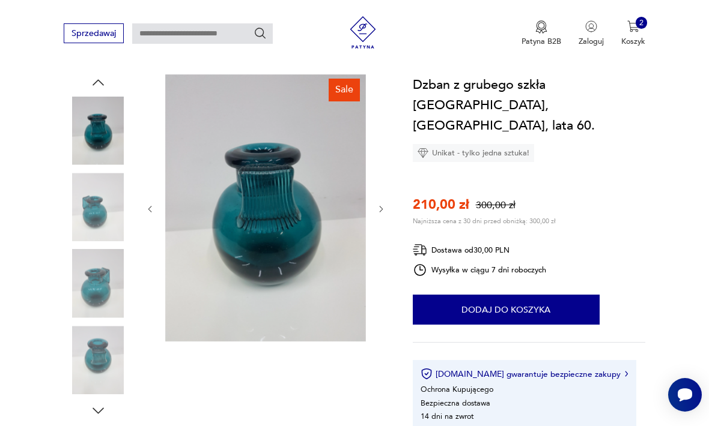
click at [107, 289] on img at bounding box center [98, 284] width 68 height 68
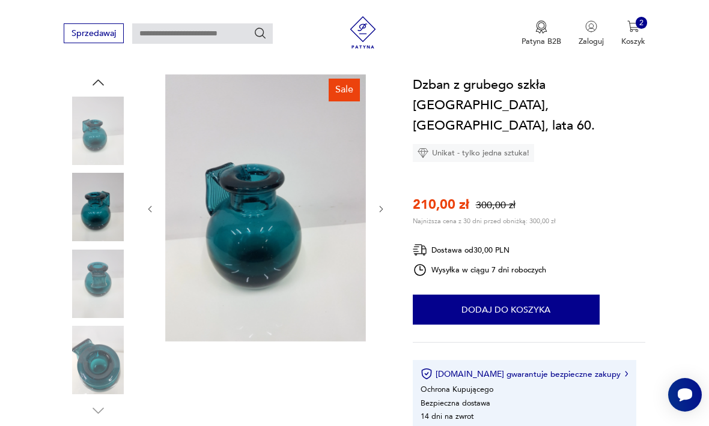
click at [103, 294] on img at bounding box center [98, 284] width 68 height 68
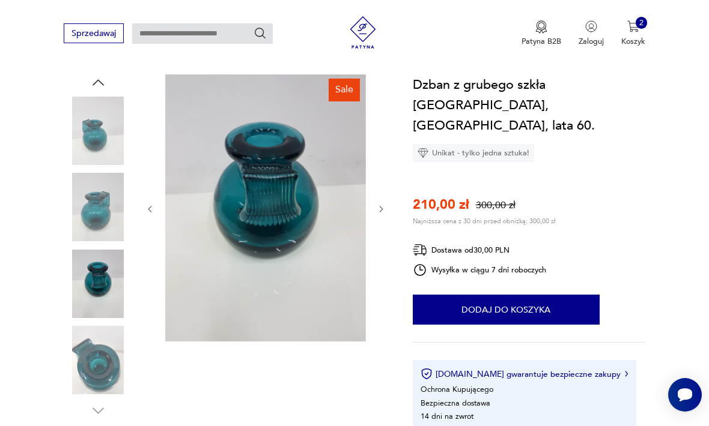
click at [108, 366] on img at bounding box center [98, 360] width 68 height 68
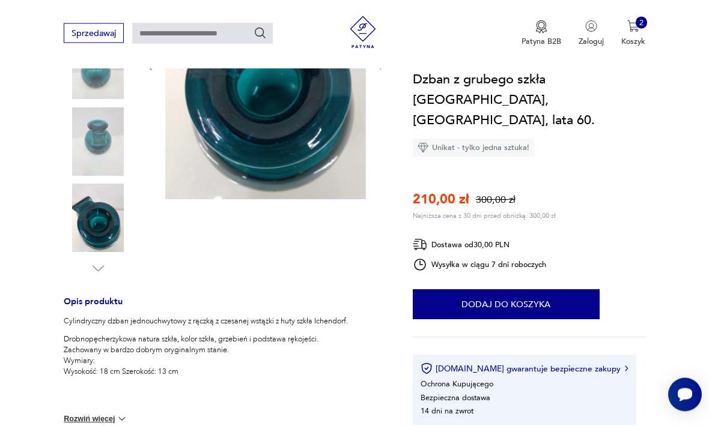
scroll to position [255, 0]
click at [123, 418] on img at bounding box center [122, 419] width 12 height 12
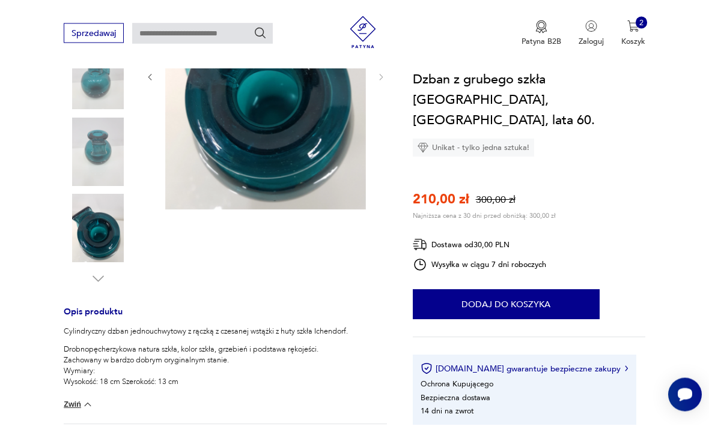
scroll to position [245, 0]
click at [473, 290] on button "Dodaj do koszyka" at bounding box center [506, 305] width 187 height 30
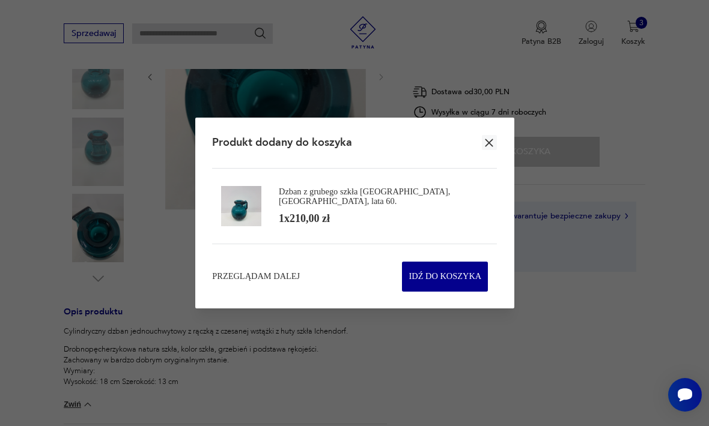
click at [490, 150] on icon "button" at bounding box center [489, 143] width 14 height 14
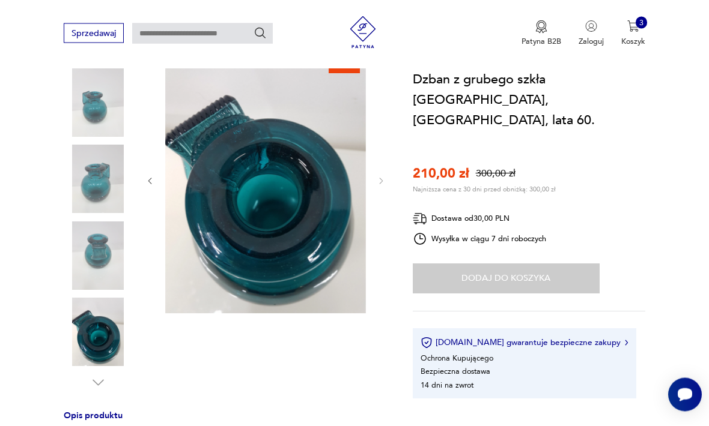
click at [107, 253] on img at bounding box center [98, 256] width 68 height 68
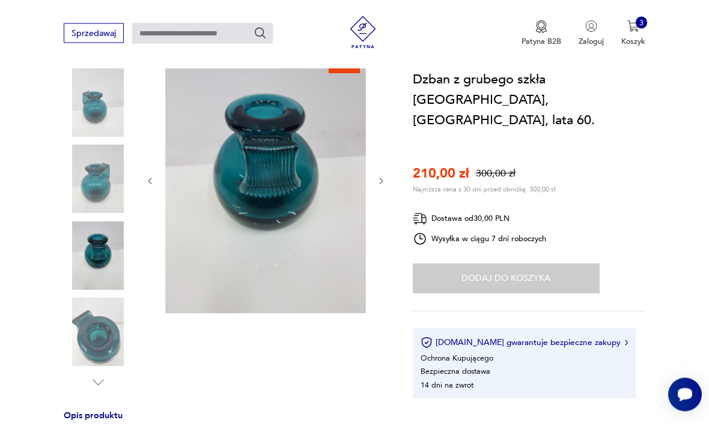
scroll to position [141, 0]
click at [109, 175] on img at bounding box center [98, 179] width 68 height 68
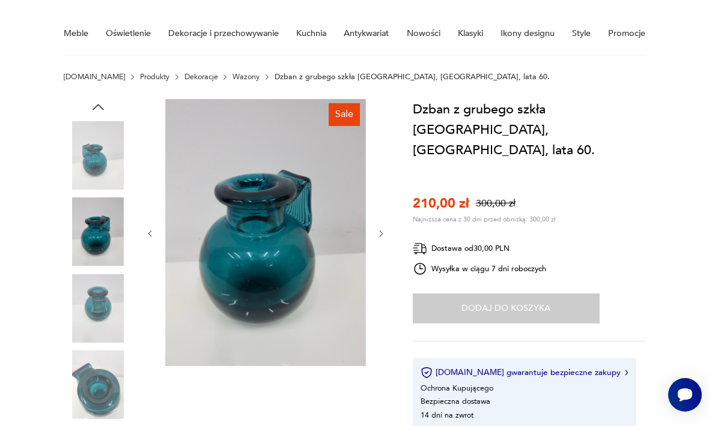
scroll to position [0, 0]
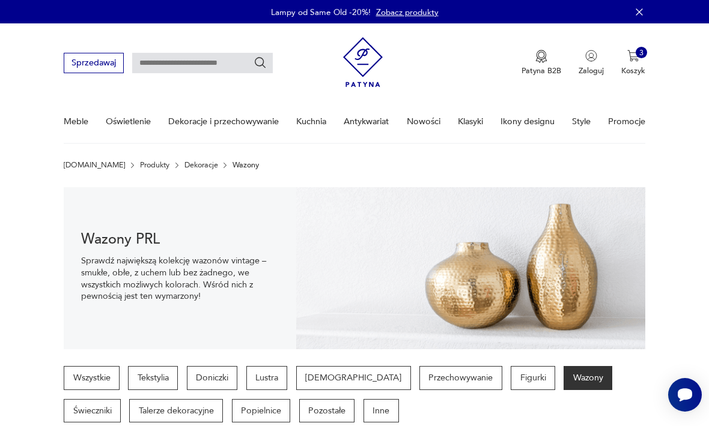
scroll to position [984, 0]
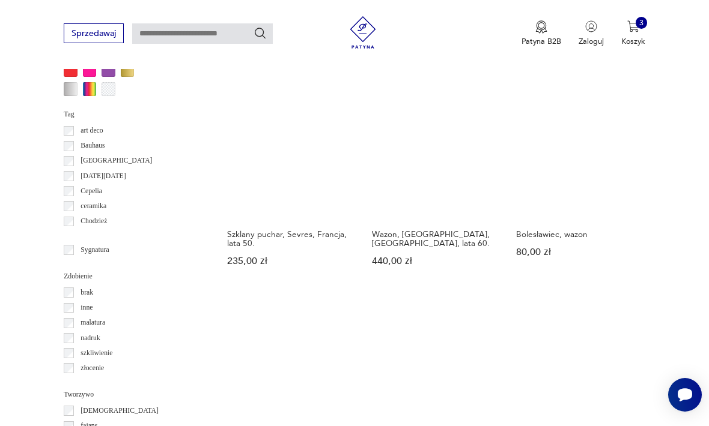
scroll to position [1033, 0]
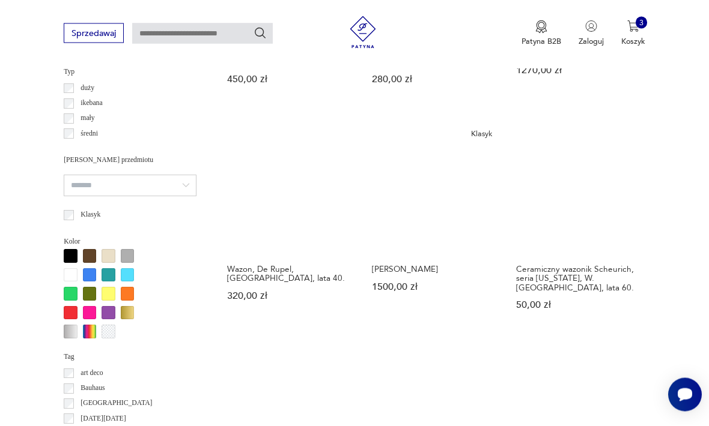
scroll to position [837, 0]
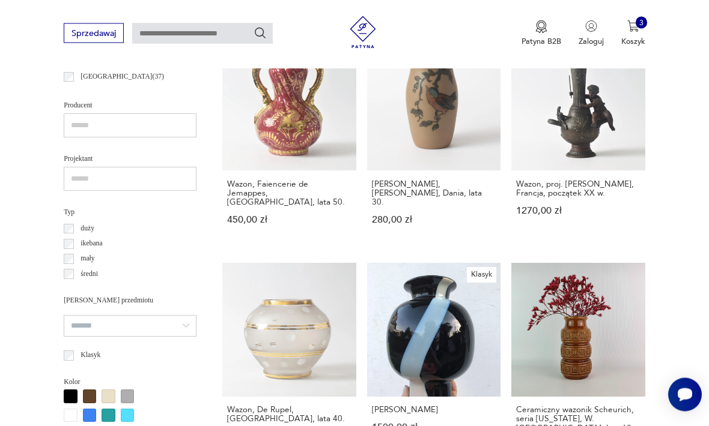
scroll to position [277, 0]
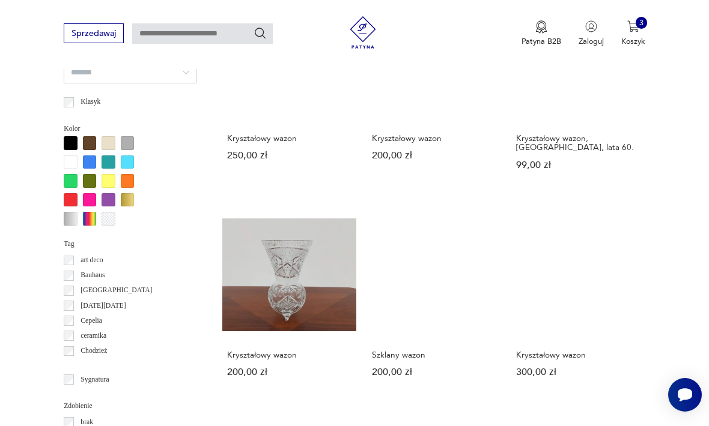
scroll to position [951, 0]
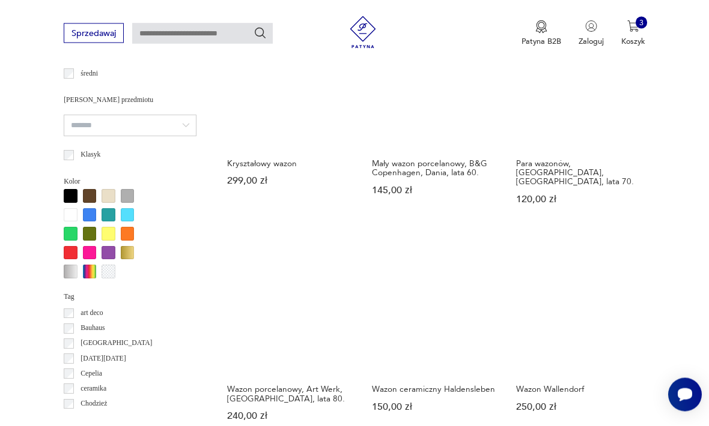
scroll to position [897, 0]
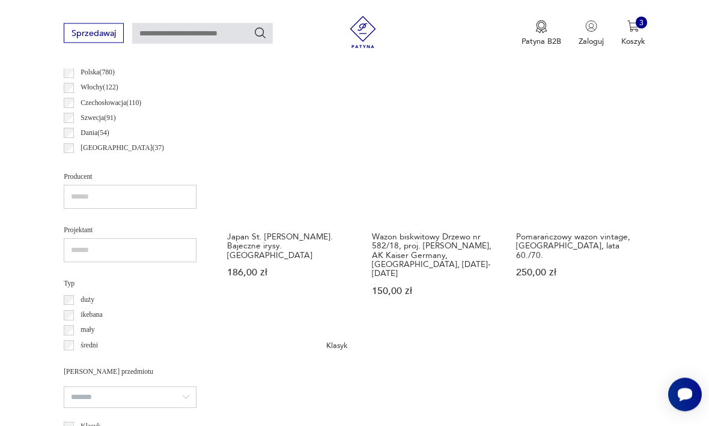
scroll to position [647, 0]
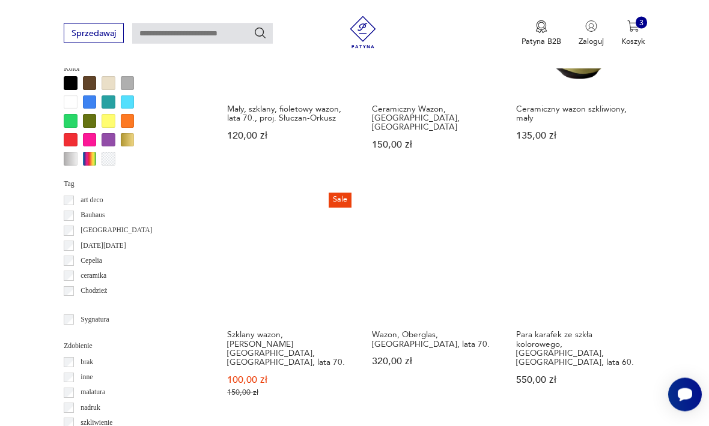
scroll to position [1011, 0]
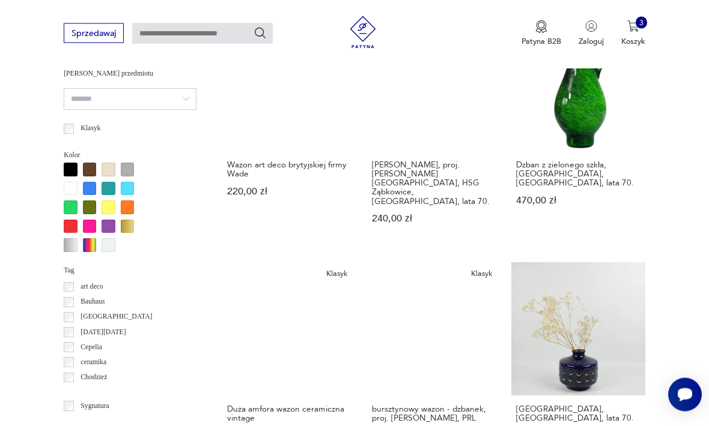
scroll to position [928, 0]
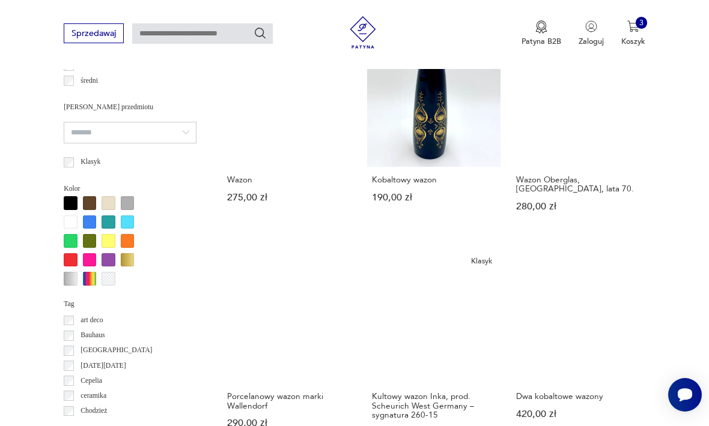
scroll to position [893, 0]
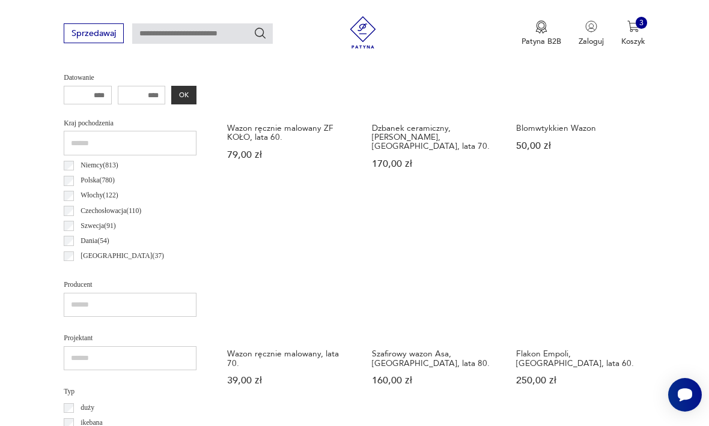
scroll to position [542, 0]
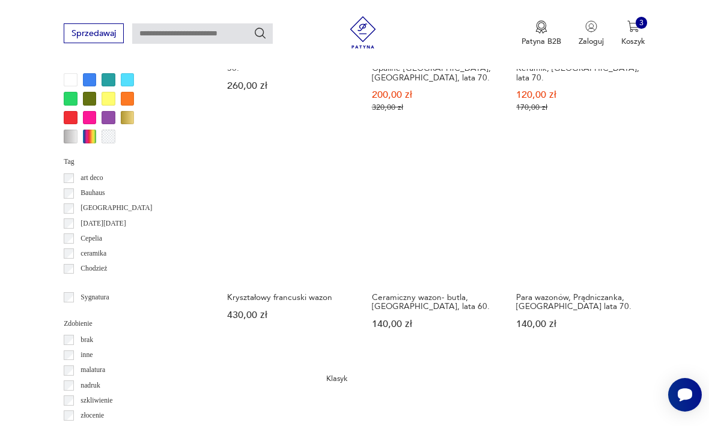
scroll to position [1039, 0]
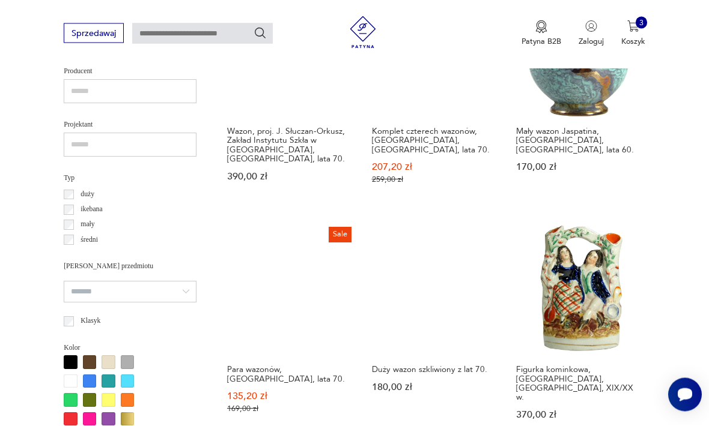
scroll to position [730, 0]
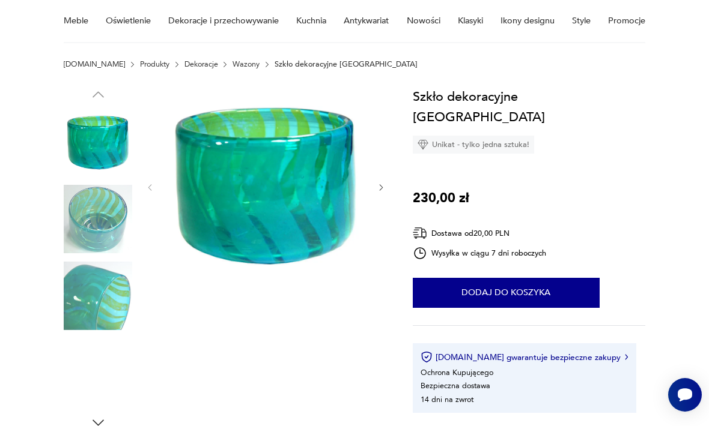
click at [120, 291] on img at bounding box center [98, 296] width 68 height 68
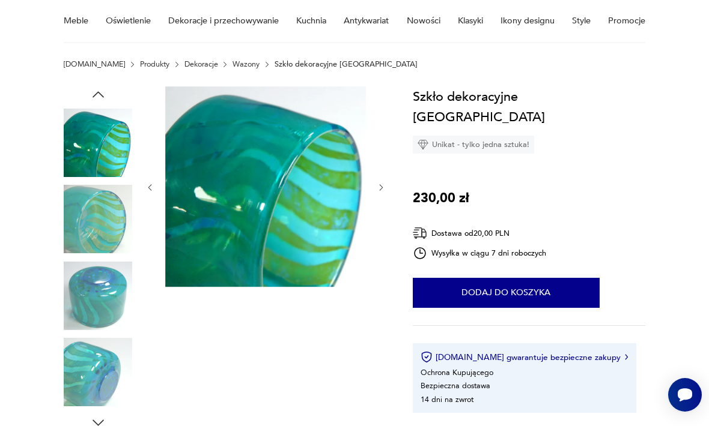
click at [92, 362] on img at bounding box center [98, 372] width 68 height 68
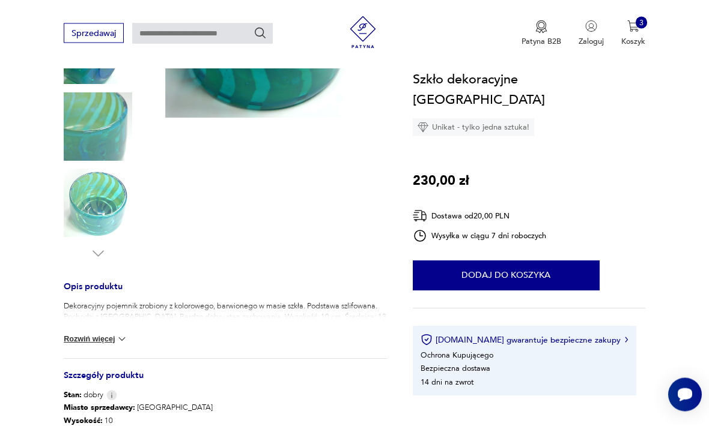
scroll to position [270, 0]
click at [128, 339] on img at bounding box center [122, 339] width 12 height 12
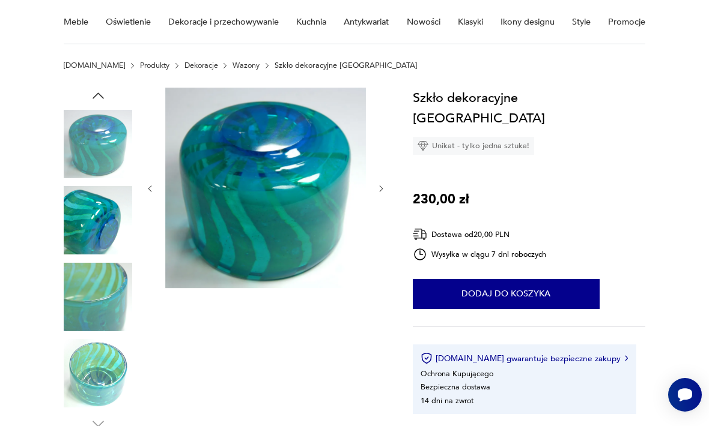
scroll to position [95, 0]
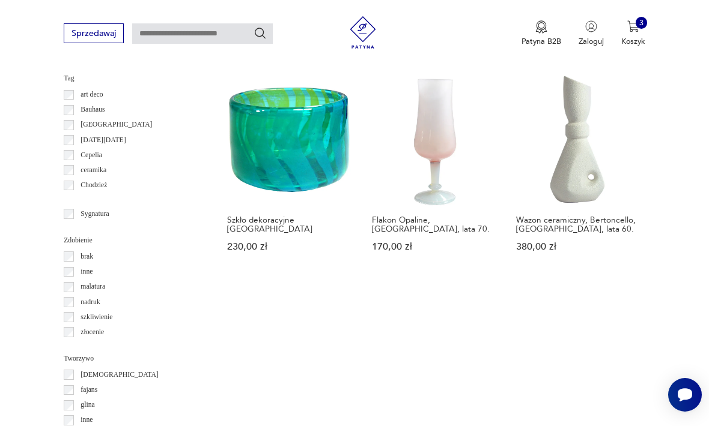
scroll to position [1136, 0]
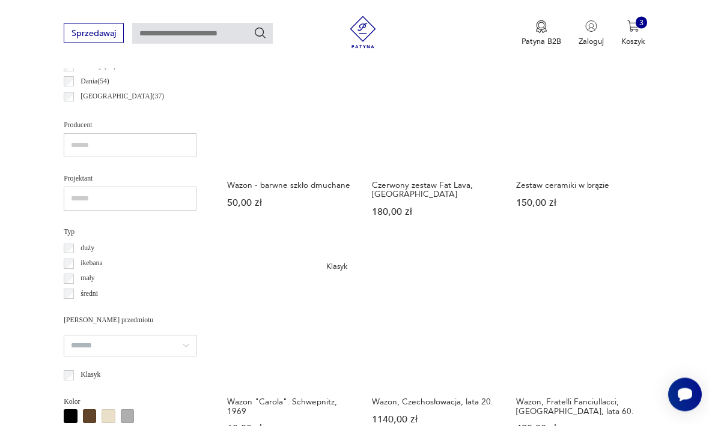
scroll to position [676, 0]
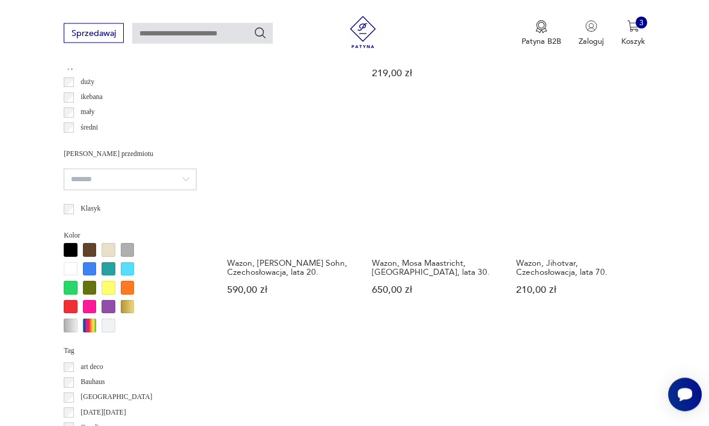
scroll to position [906, 0]
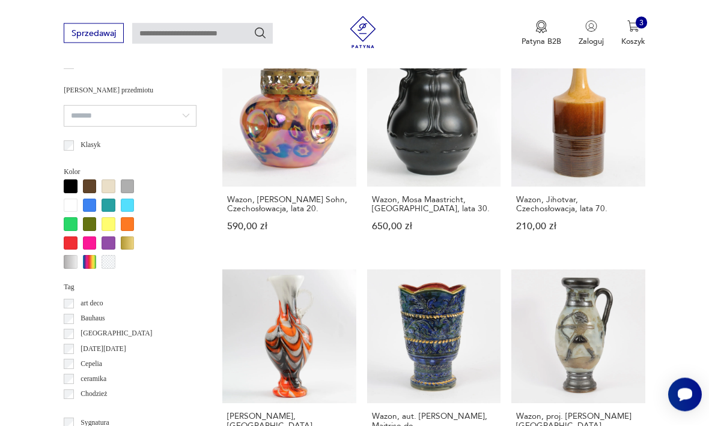
click at [514, 426] on div "Znaleziono 3035 produktów Filtruj Sortuj według daty dodania Sortuj według daty…" at bounding box center [433, 266] width 423 height 1426
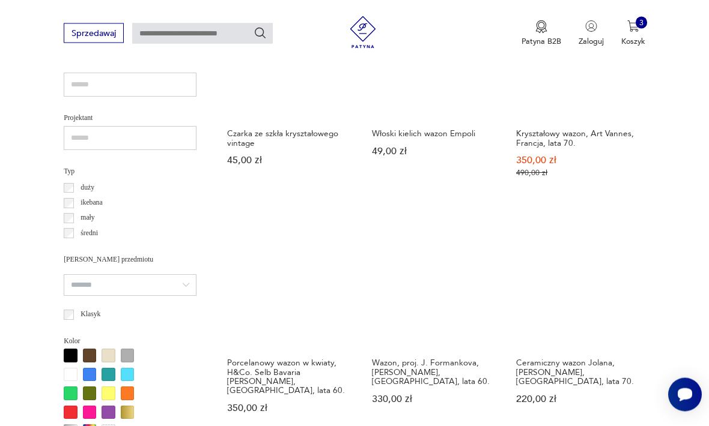
scroll to position [737, 0]
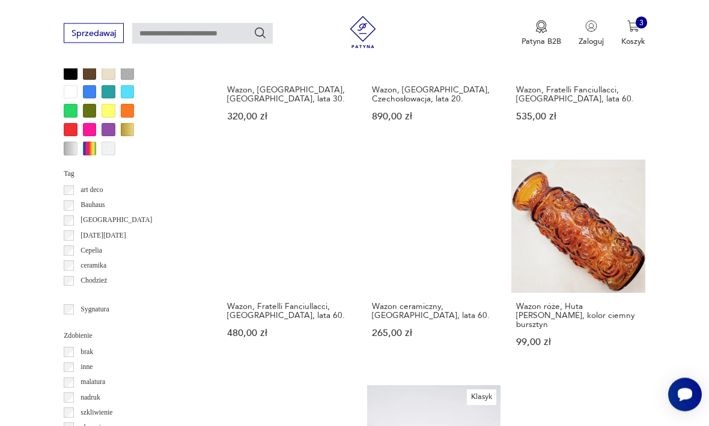
scroll to position [1019, 0]
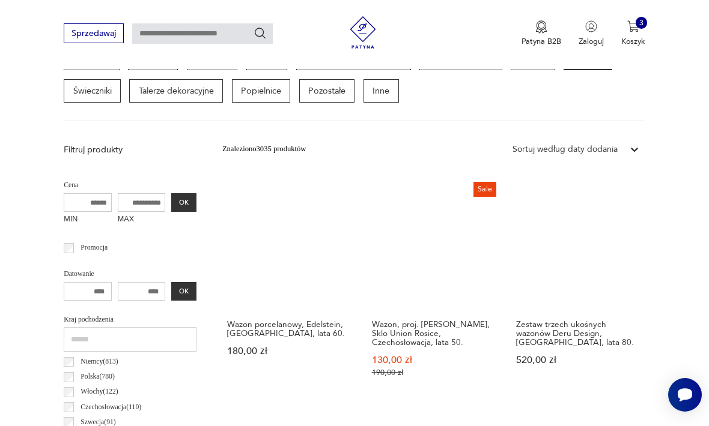
scroll to position [277, 0]
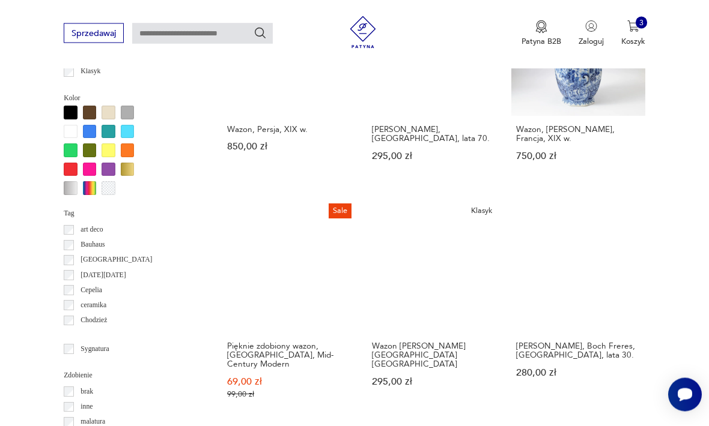
scroll to position [994, 0]
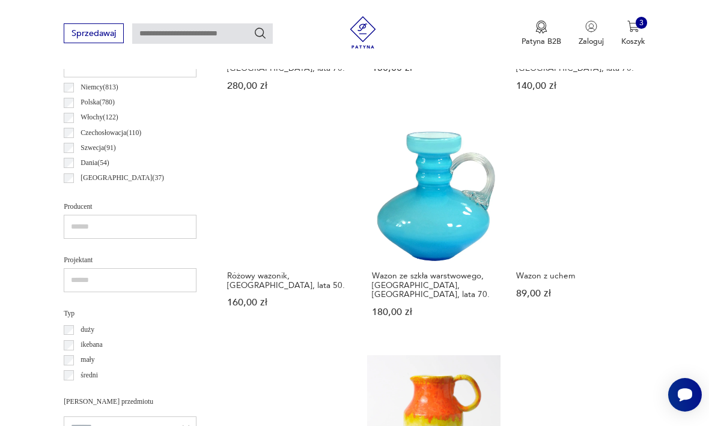
scroll to position [595, 0]
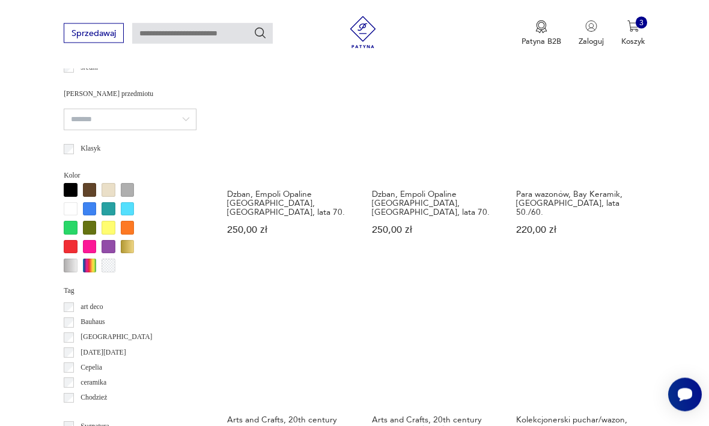
scroll to position [903, 0]
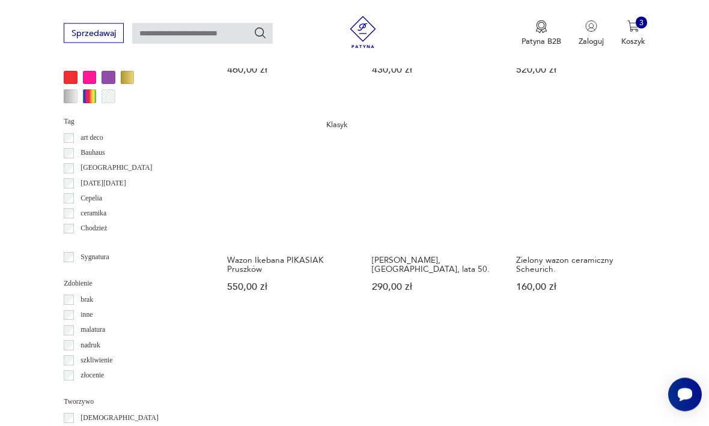
scroll to position [1060, 0]
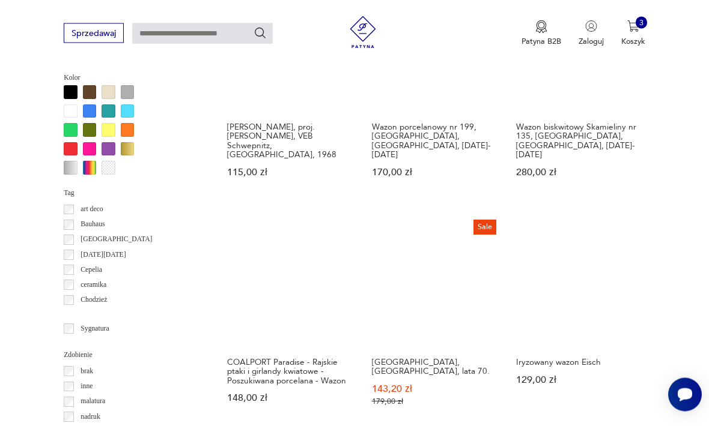
scroll to position [1000, 0]
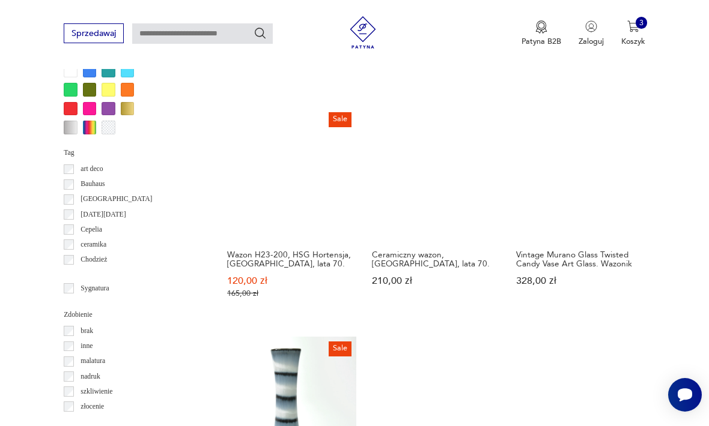
scroll to position [1069, 0]
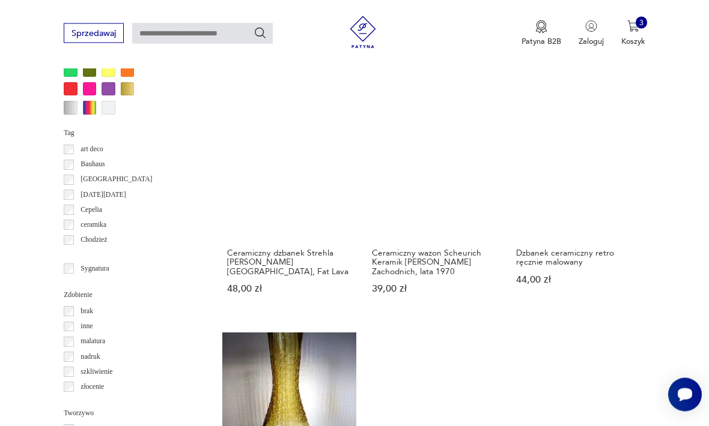
scroll to position [1072, 0]
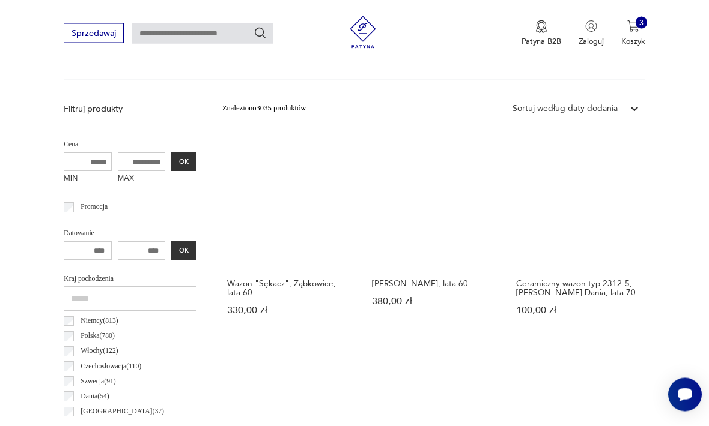
scroll to position [277, 0]
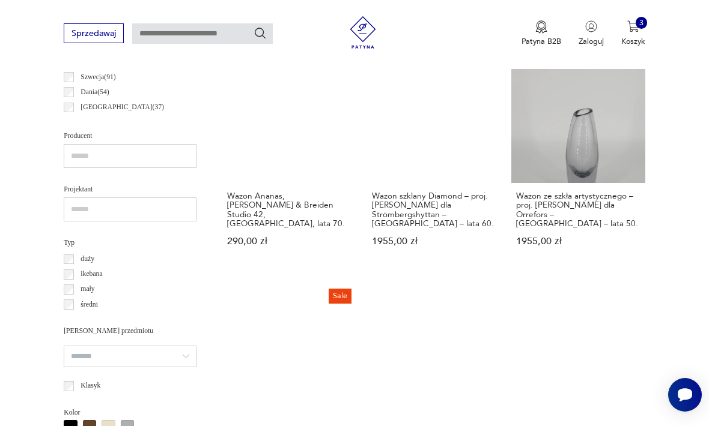
scroll to position [672, 0]
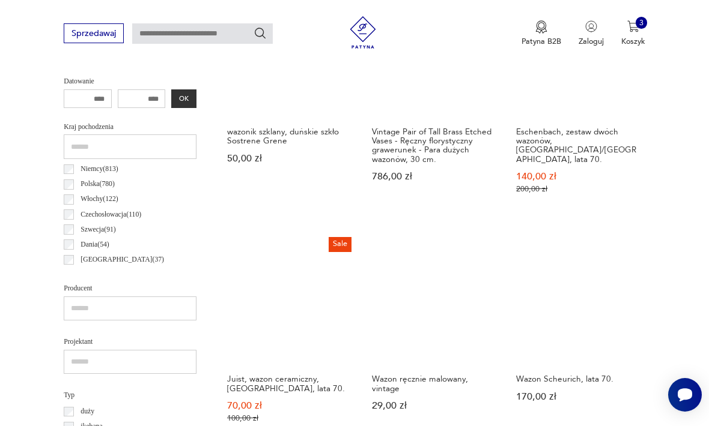
scroll to position [516, 0]
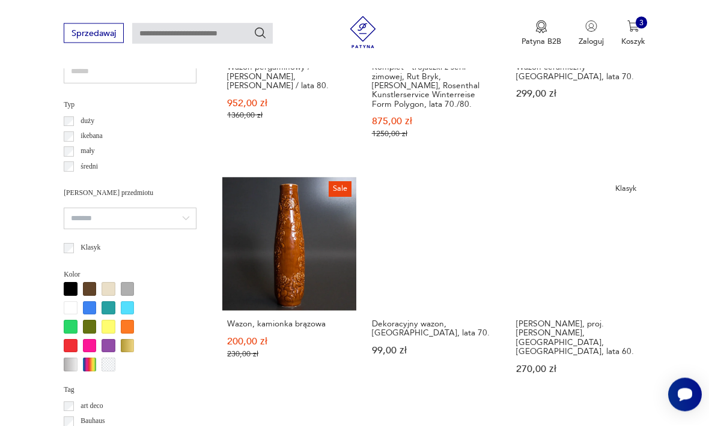
scroll to position [804, 0]
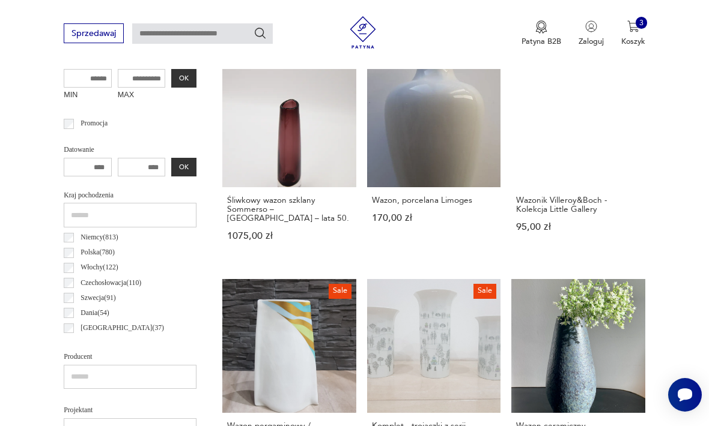
scroll to position [277, 0]
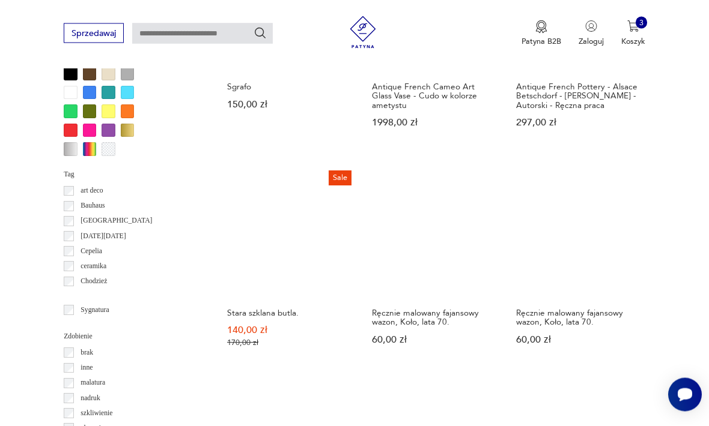
scroll to position [1023, 0]
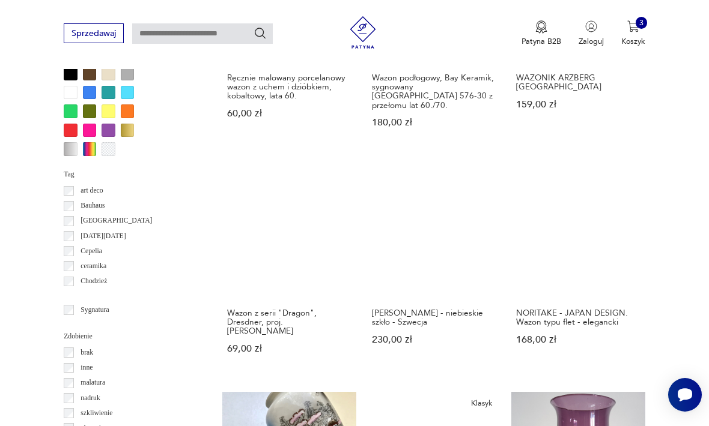
scroll to position [1033, 0]
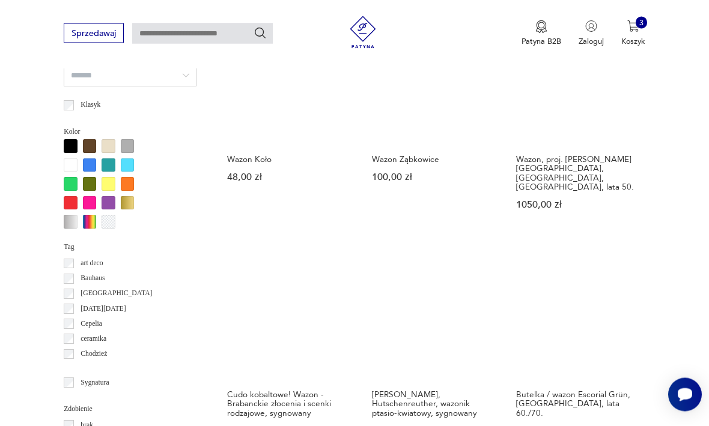
scroll to position [946, 0]
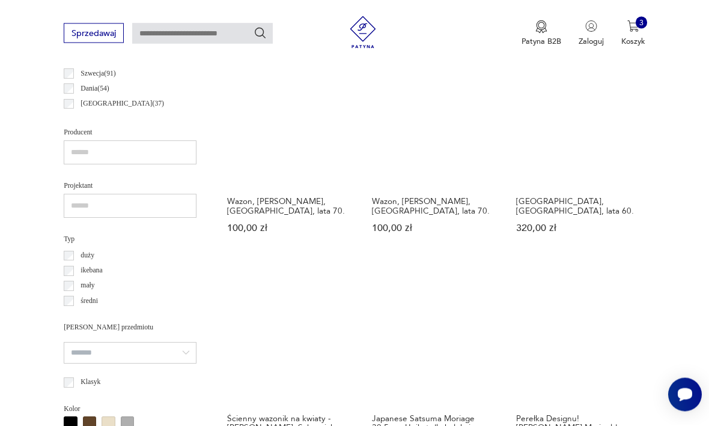
scroll to position [722, 0]
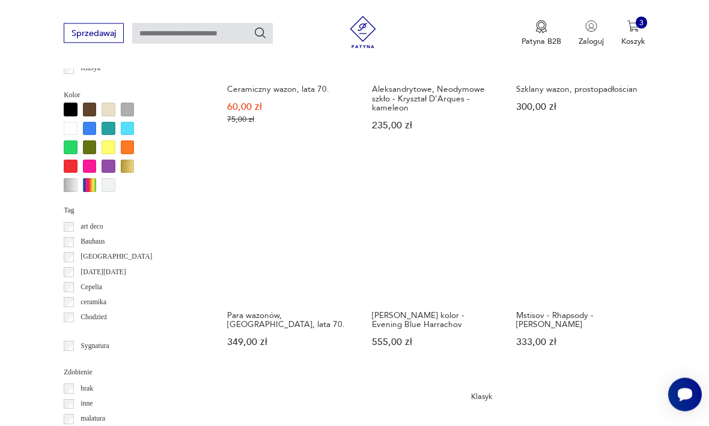
scroll to position [988, 0]
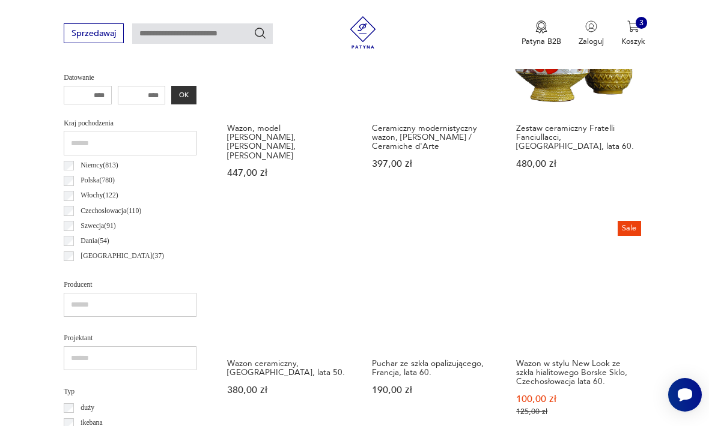
scroll to position [515, 0]
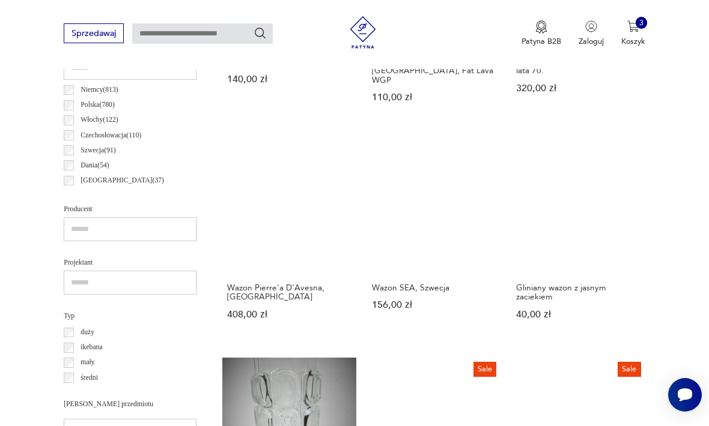
scroll to position [591, 0]
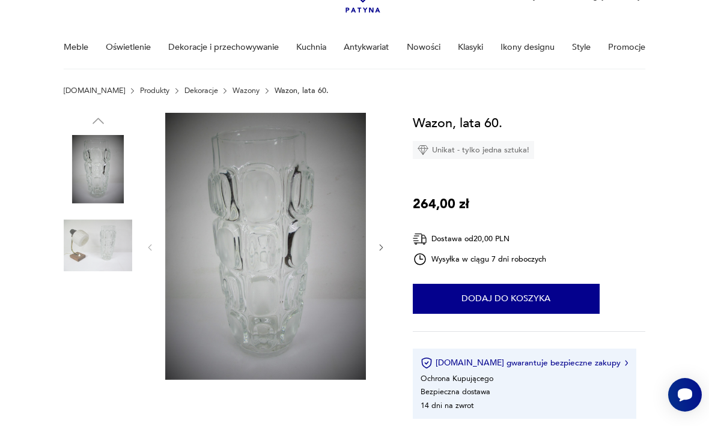
scroll to position [77, 0]
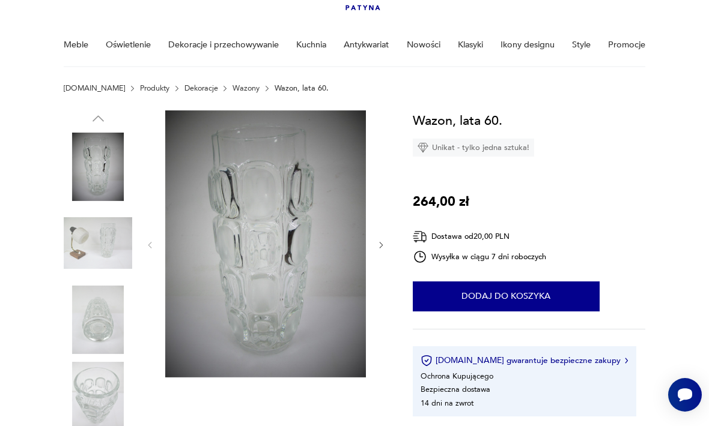
click at [273, 256] on img at bounding box center [265, 243] width 201 height 267
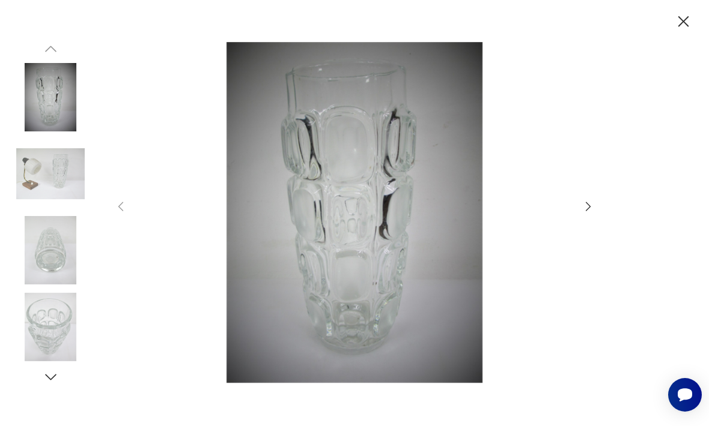
scroll to position [91, 0]
click at [592, 213] on icon "button" at bounding box center [587, 206] width 13 height 13
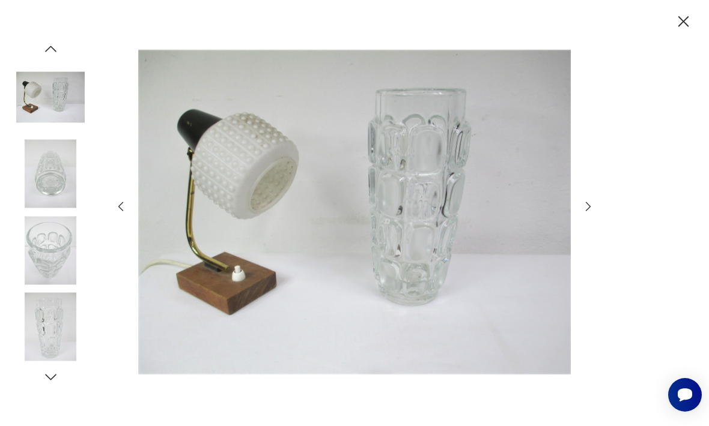
click at [594, 213] on icon "button" at bounding box center [587, 206] width 13 height 13
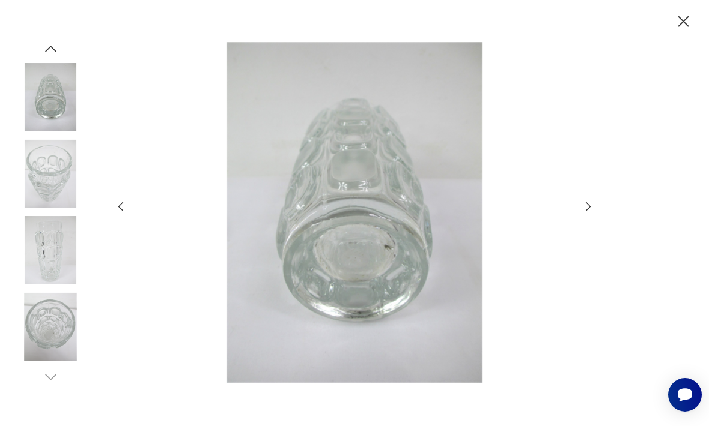
click at [590, 213] on icon "button" at bounding box center [587, 206] width 13 height 13
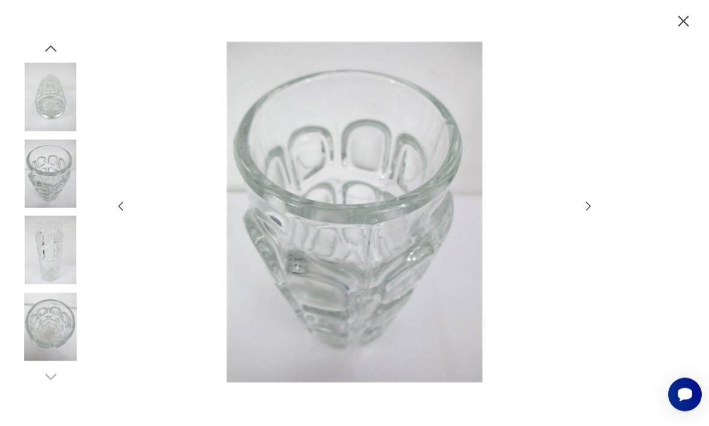
click at [683, 22] on icon "button" at bounding box center [682, 21] width 11 height 11
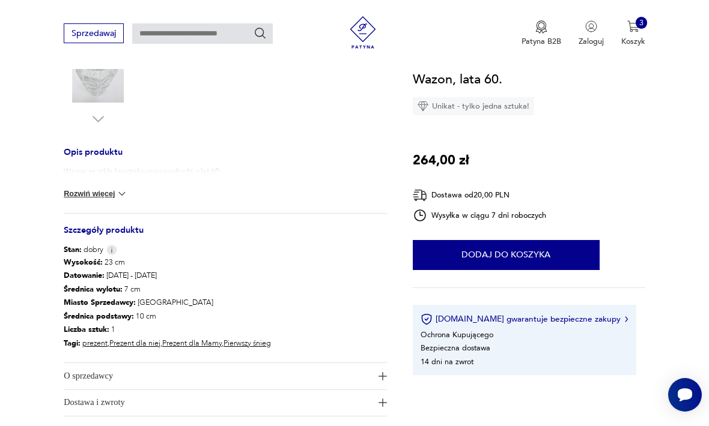
scroll to position [427, 0]
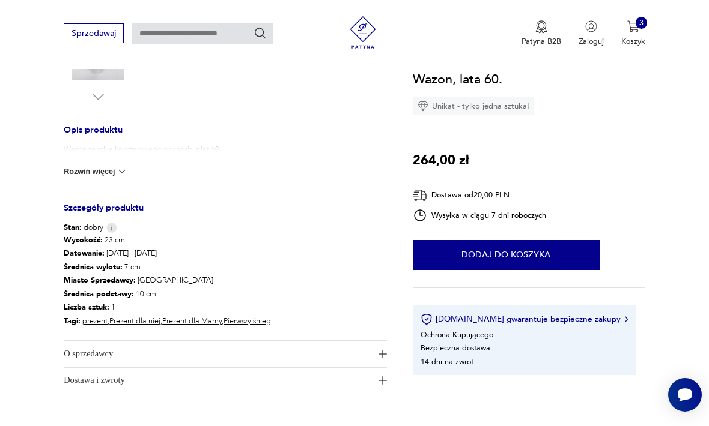
click at [111, 224] on img at bounding box center [111, 228] width 11 height 10
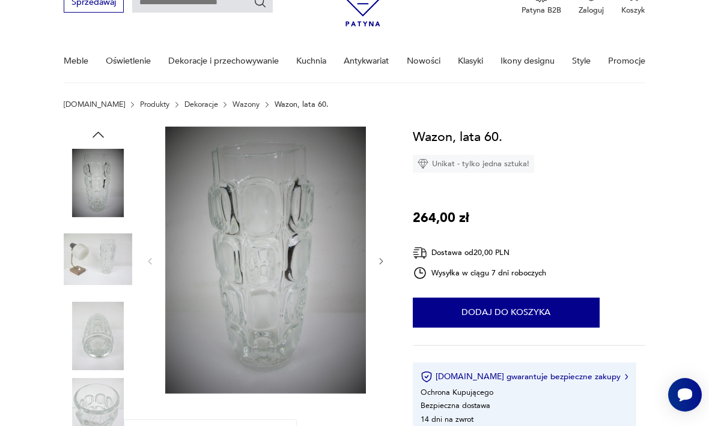
scroll to position [0, 0]
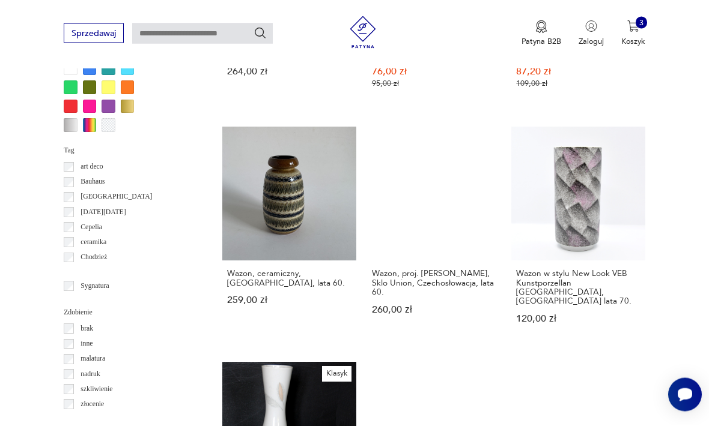
scroll to position [1066, 0]
